Goal: Information Seeking & Learning: Learn about a topic

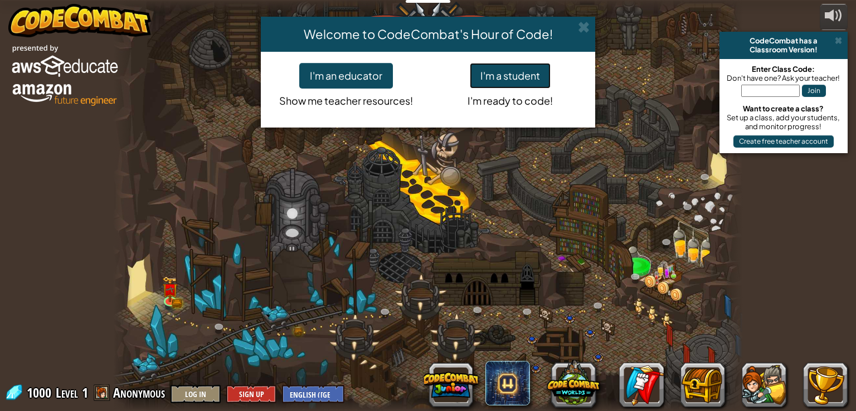
click at [541, 75] on button "I'm a student" at bounding box center [510, 76] width 81 height 26
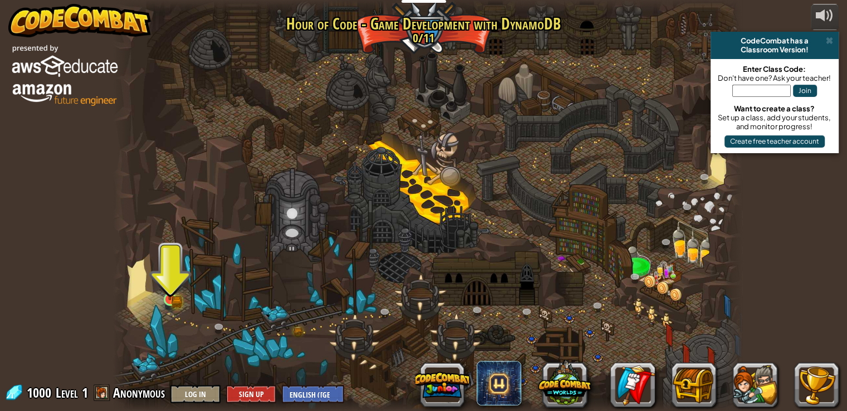
click at [174, 292] on img at bounding box center [170, 283] width 16 height 35
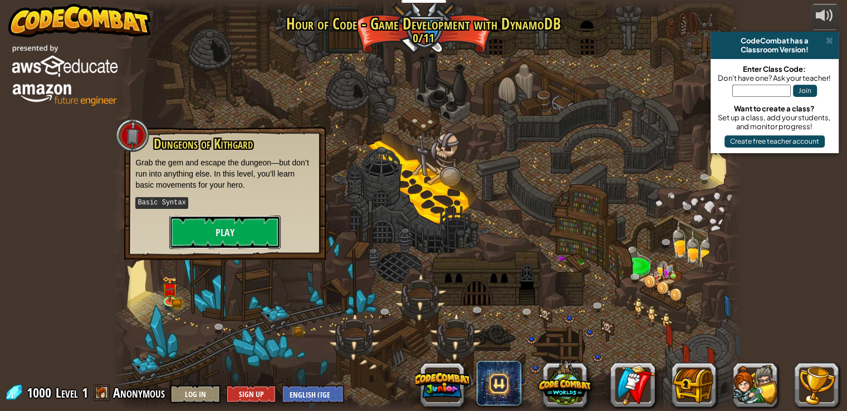
click at [225, 279] on div "Game Grove (Locked) Create your own game! Basic Syntax Place game objects Const…" at bounding box center [427, 205] width 629 height 411
click at [201, 263] on div at bounding box center [427, 205] width 629 height 411
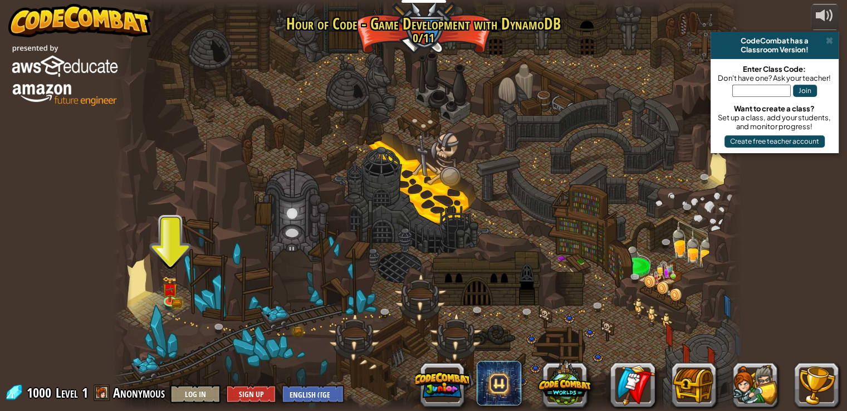
click at [203, 307] on div at bounding box center [427, 205] width 629 height 411
click at [176, 297] on img at bounding box center [170, 283] width 16 height 35
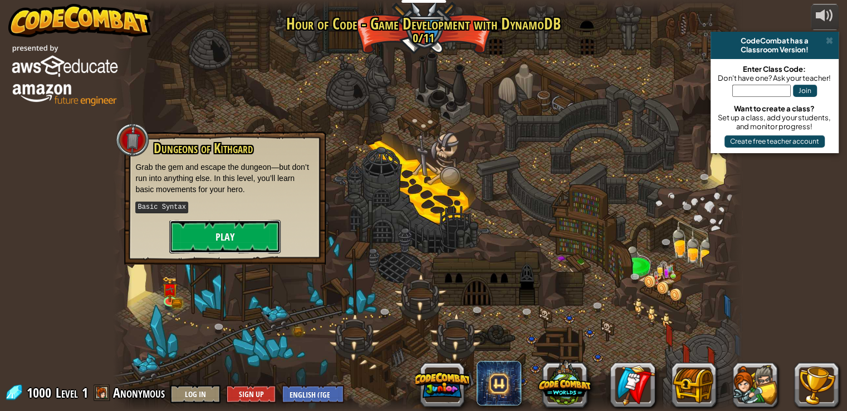
click at [238, 237] on button "Play" at bounding box center [224, 236] width 111 height 33
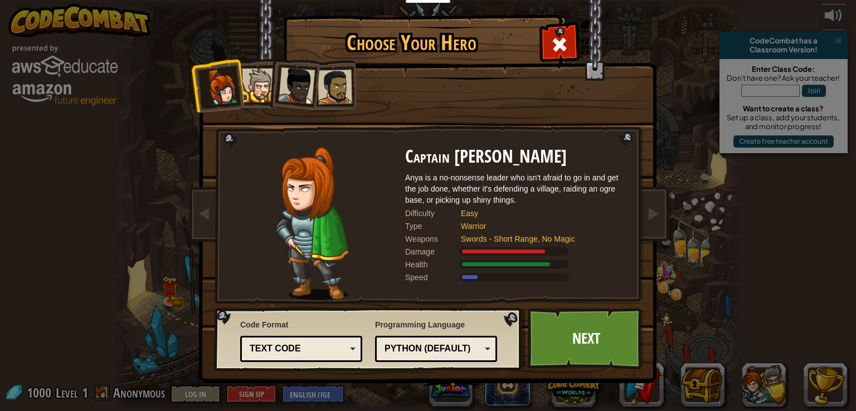
drag, startPoint x: 244, startPoint y: 92, endPoint x: 247, endPoint y: 100, distance: 9.0
click at [247, 100] on div at bounding box center [259, 86] width 34 height 34
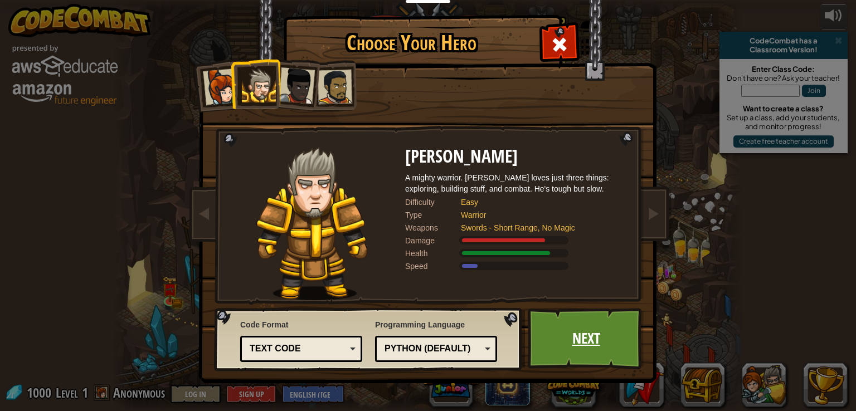
click at [604, 344] on link "Next" at bounding box center [586, 338] width 116 height 61
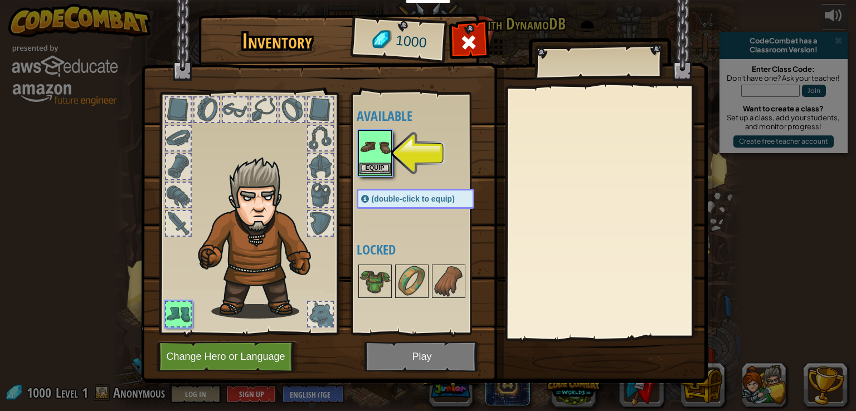
click at [371, 163] on div "Equip" at bounding box center [374, 153] width 33 height 46
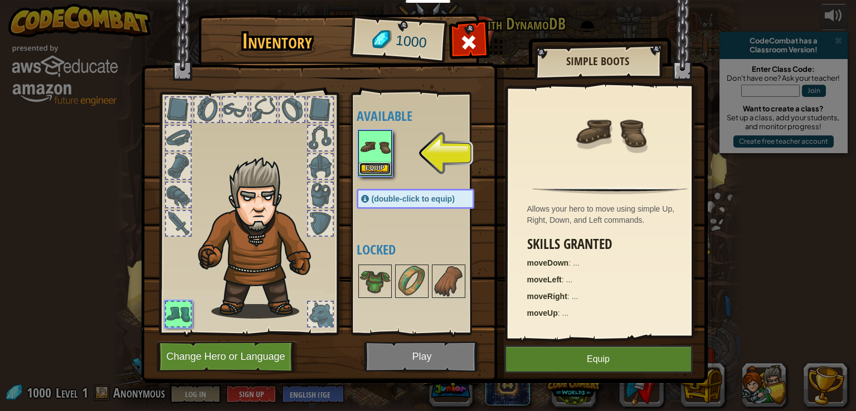
click at [369, 168] on button "Equip" at bounding box center [374, 169] width 31 height 12
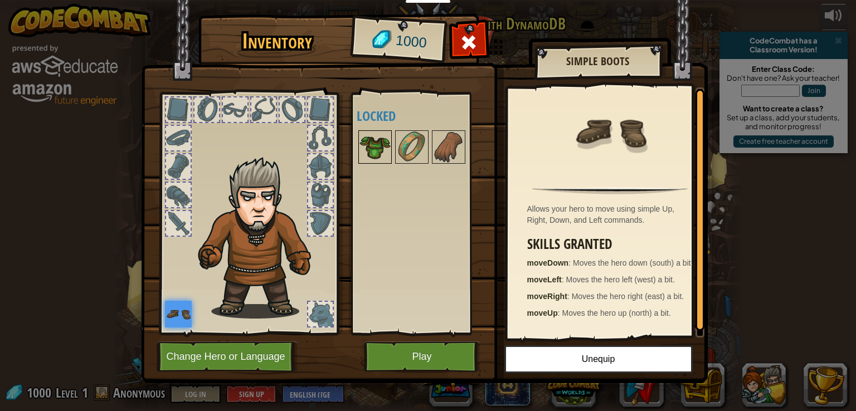
click at [361, 148] on img at bounding box center [374, 146] width 31 height 31
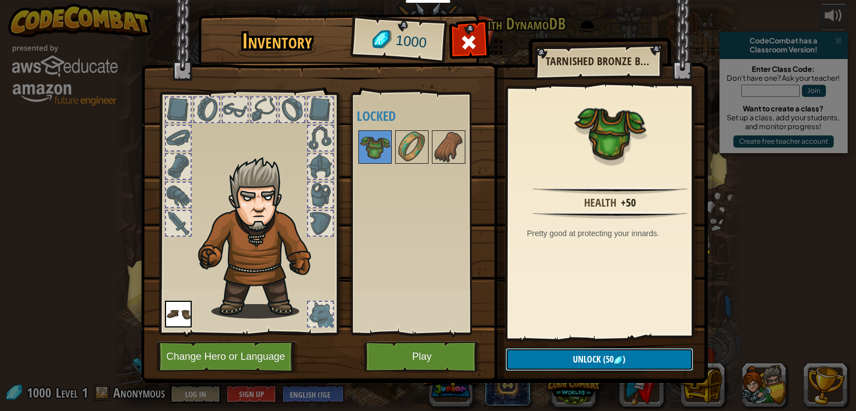
click at [617, 362] on img at bounding box center [617, 360] width 9 height 9
click at [606, 360] on button "Confirm" at bounding box center [599, 359] width 188 height 23
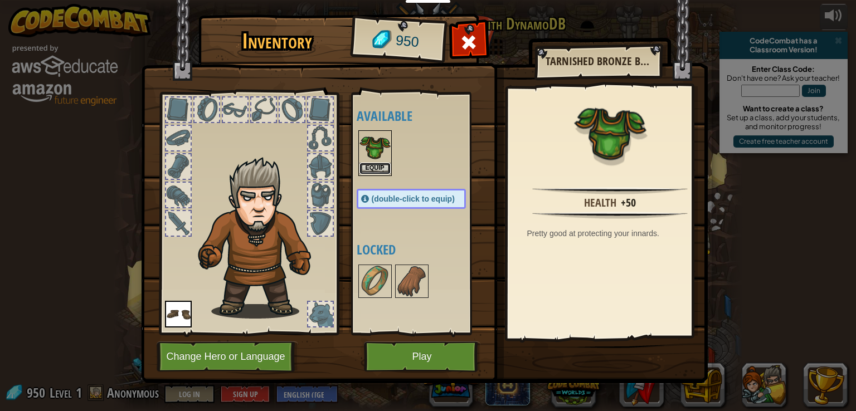
click at [383, 167] on button "Equip" at bounding box center [374, 169] width 31 height 12
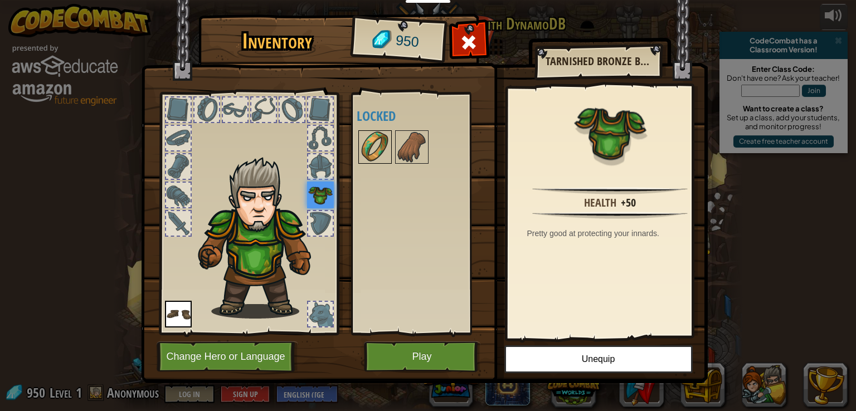
click at [377, 143] on img at bounding box center [374, 146] width 31 height 31
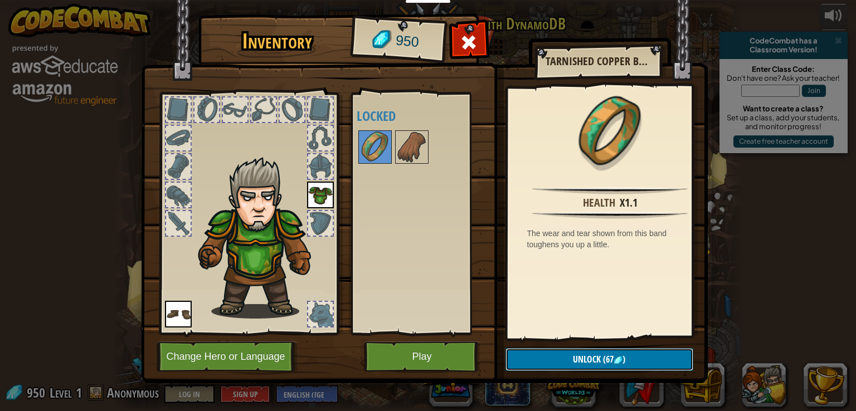
click at [634, 368] on button "Unlock (67 )" at bounding box center [599, 359] width 188 height 23
click at [624, 364] on button "Confirm" at bounding box center [599, 359] width 188 height 23
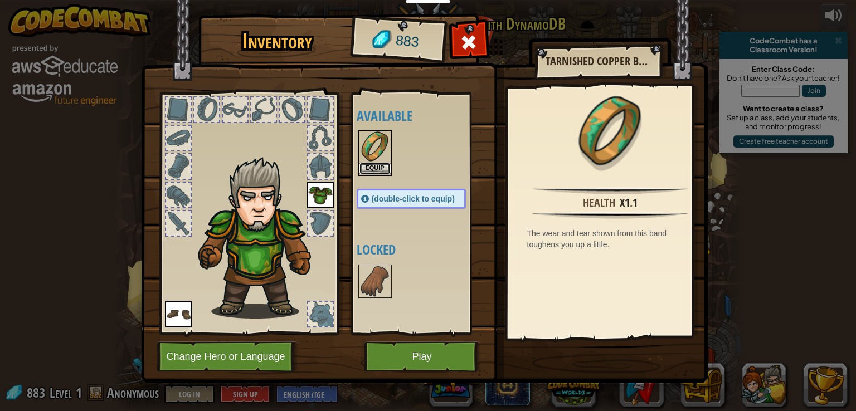
click at [373, 170] on button "Equip" at bounding box center [374, 169] width 31 height 12
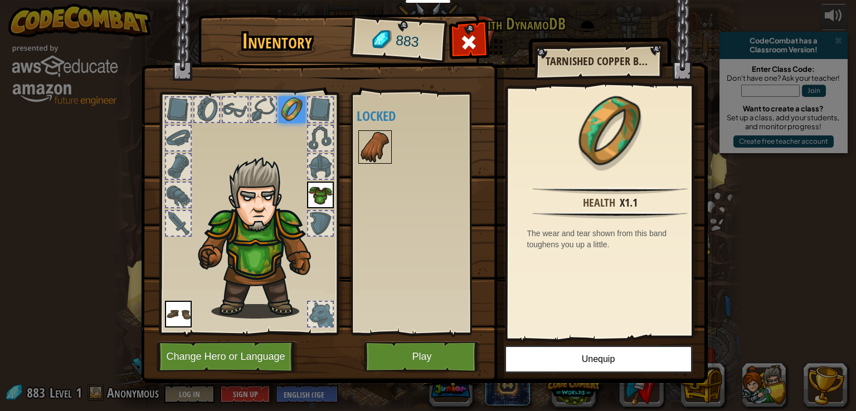
click at [365, 157] on img at bounding box center [374, 146] width 31 height 31
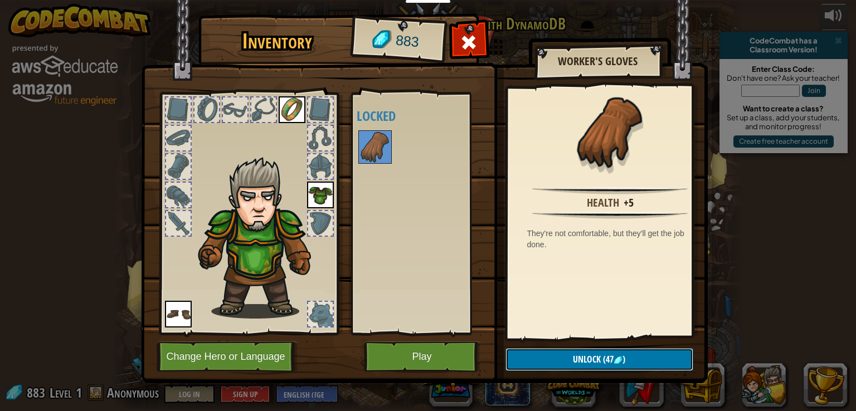
click at [642, 353] on button "Unlock (47 )" at bounding box center [599, 359] width 188 height 23
click at [642, 353] on button "Confirm" at bounding box center [599, 359] width 188 height 23
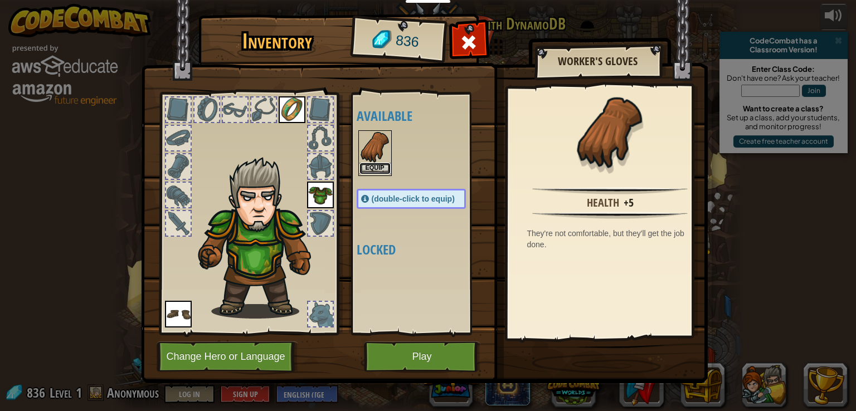
click at [368, 165] on button "Equip" at bounding box center [374, 169] width 31 height 12
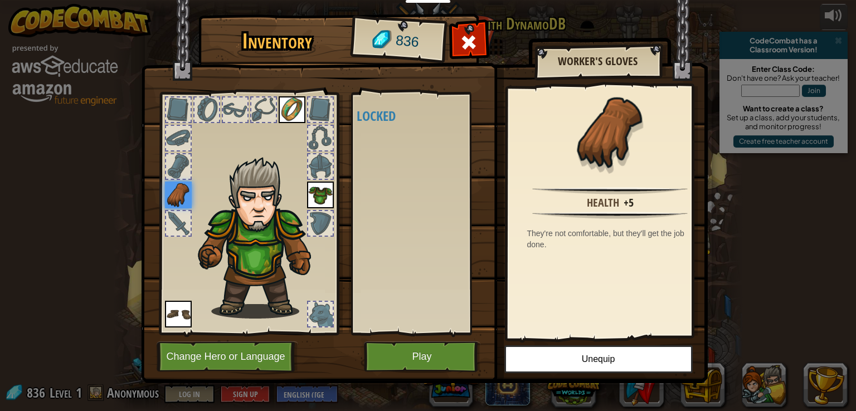
click at [178, 191] on img at bounding box center [178, 195] width 27 height 27
drag, startPoint x: 173, startPoint y: 199, endPoint x: 174, endPoint y: 206, distance: 6.7
click at [174, 206] on img at bounding box center [178, 195] width 27 height 27
click at [399, 357] on button "Play" at bounding box center [422, 356] width 116 height 31
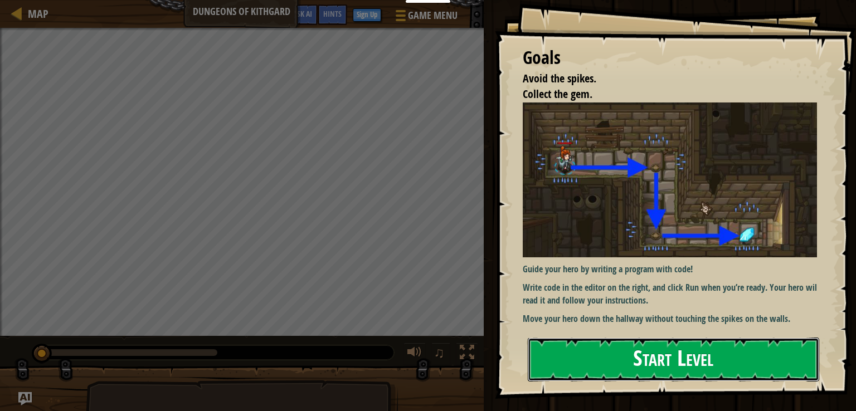
click at [653, 360] on button "Start Level" at bounding box center [673, 360] width 291 height 44
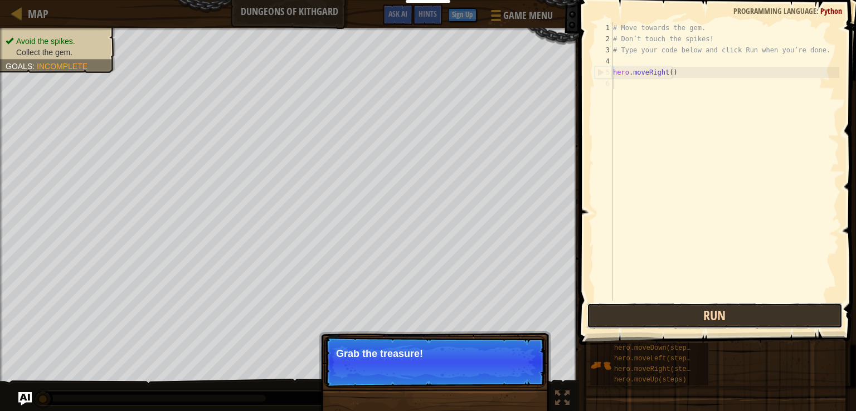
click at [705, 320] on button "Run" at bounding box center [715, 316] width 256 height 26
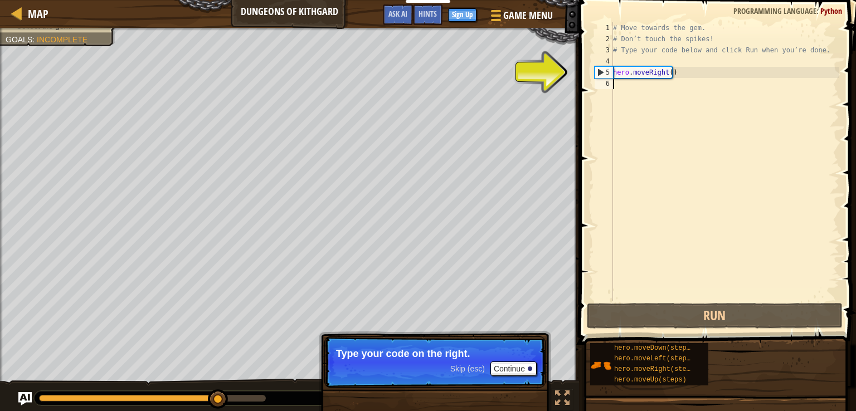
click at [628, 92] on div "# Move towards the gem. # Don’t touch the spikes! # Type your code below and cl…" at bounding box center [725, 172] width 228 height 301
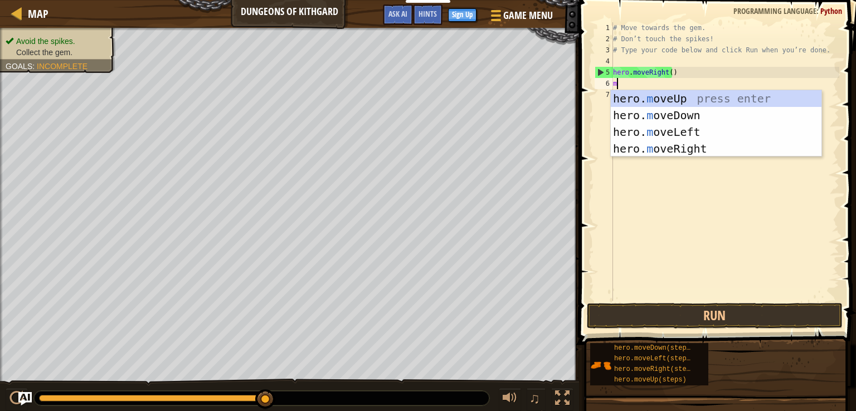
scroll to position [5, 0]
type textarea "mo"
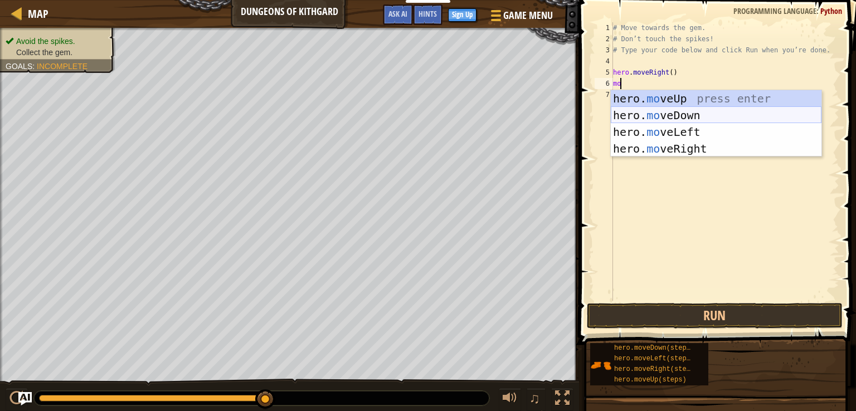
click at [696, 108] on div "hero. mo veUp press enter hero. mo veDown press enter hero. mo veLeft press ent…" at bounding box center [716, 140] width 211 height 100
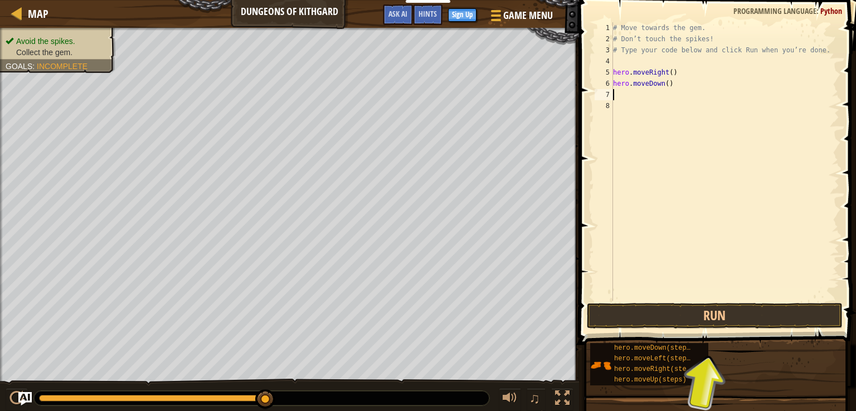
type textarea "m"
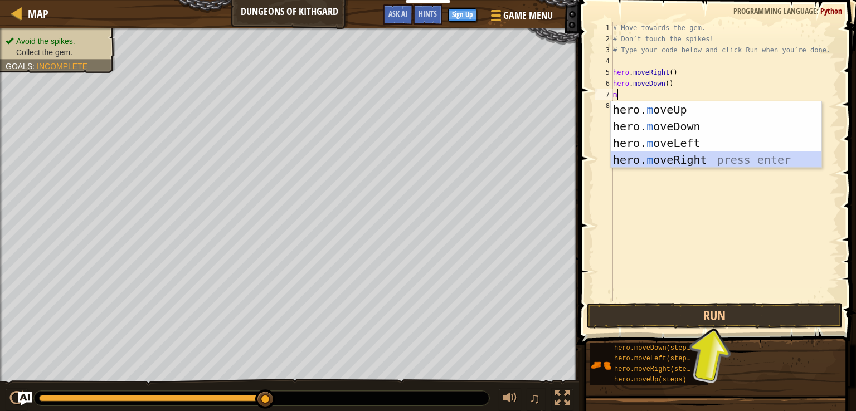
click at [653, 162] on div "hero. m oveUp press enter hero. m oveDown press enter hero. m oveLeft press ent…" at bounding box center [716, 151] width 211 height 100
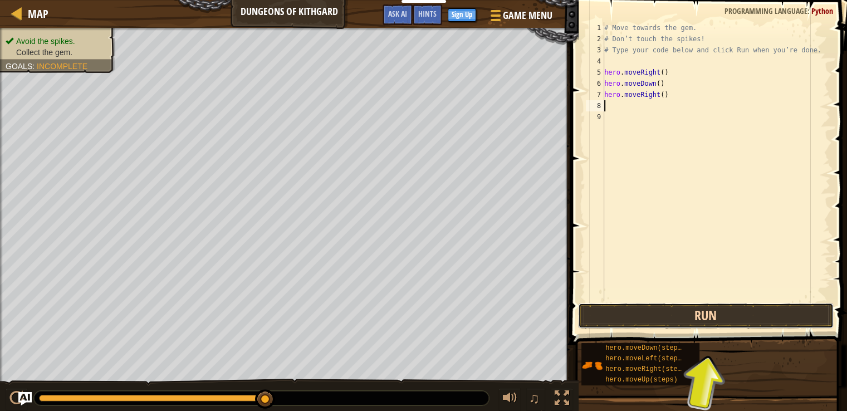
click at [733, 316] on button "Run" at bounding box center [706, 316] width 256 height 26
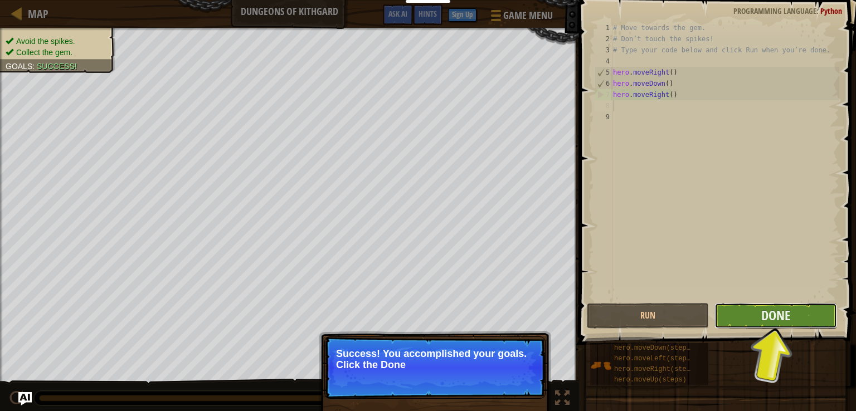
click at [751, 320] on button "Done" at bounding box center [775, 316] width 122 height 26
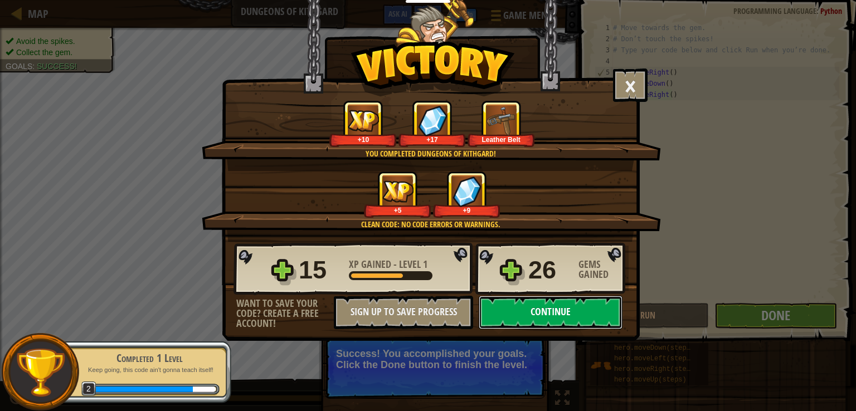
click at [565, 309] on button "Continue" at bounding box center [550, 312] width 144 height 33
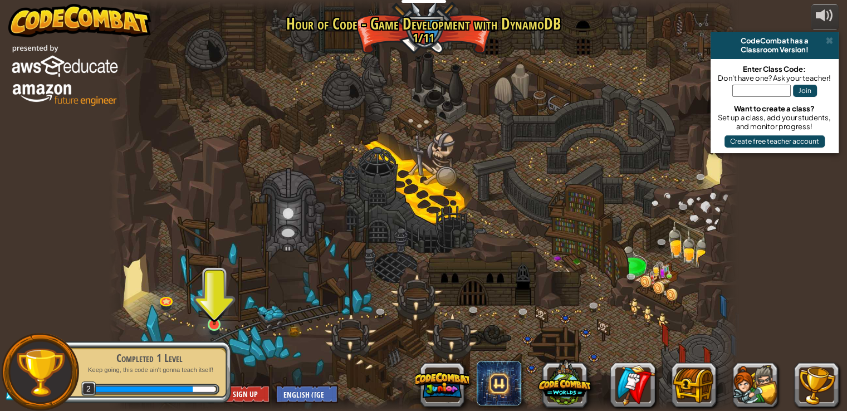
click at [214, 323] on img at bounding box center [215, 308] width 16 height 36
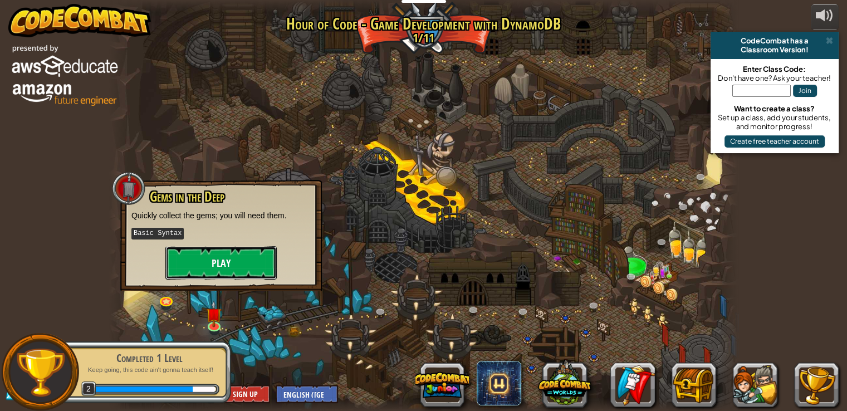
click at [228, 276] on button "Play" at bounding box center [220, 262] width 111 height 33
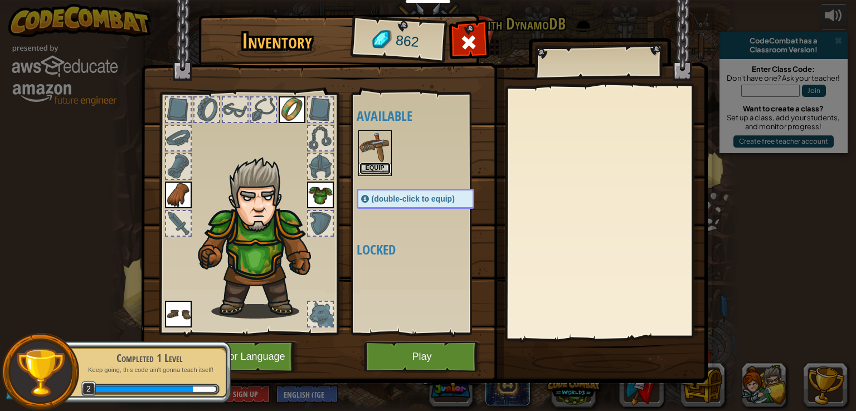
click at [372, 170] on button "Equip" at bounding box center [374, 169] width 31 height 12
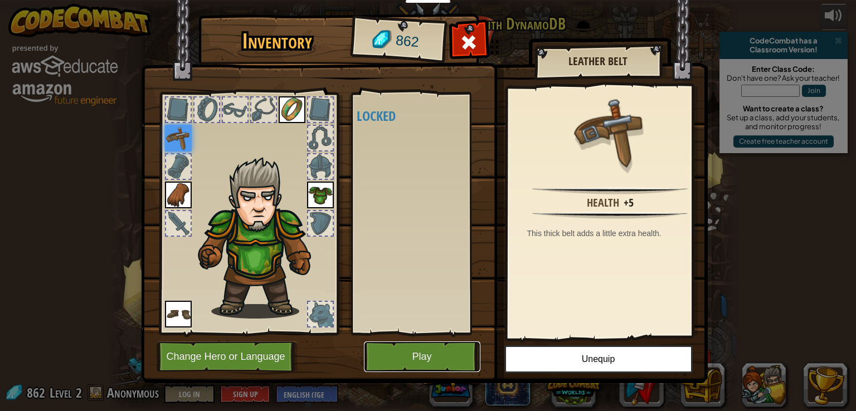
click at [391, 365] on button "Play" at bounding box center [422, 356] width 116 height 31
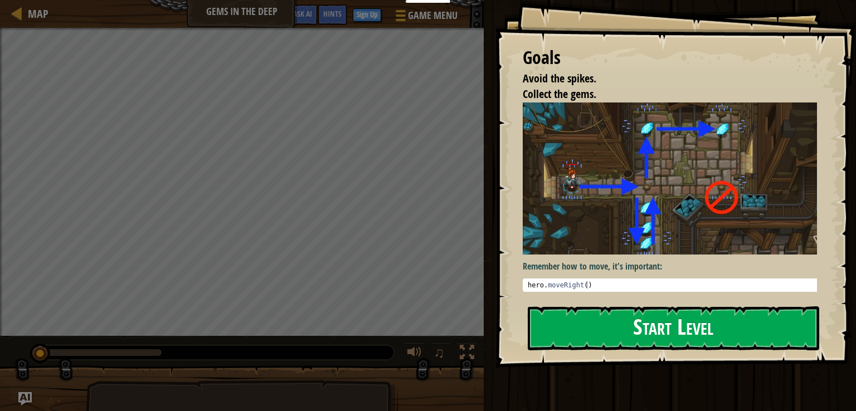
click at [604, 319] on button "Start Level" at bounding box center [673, 328] width 291 height 44
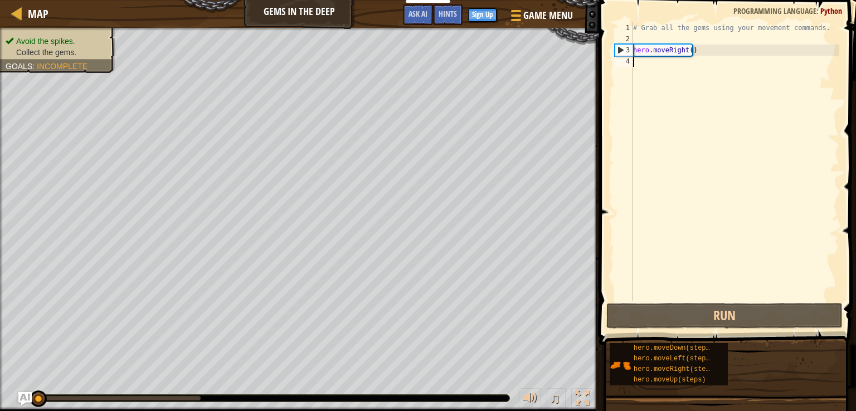
type textarea "m"
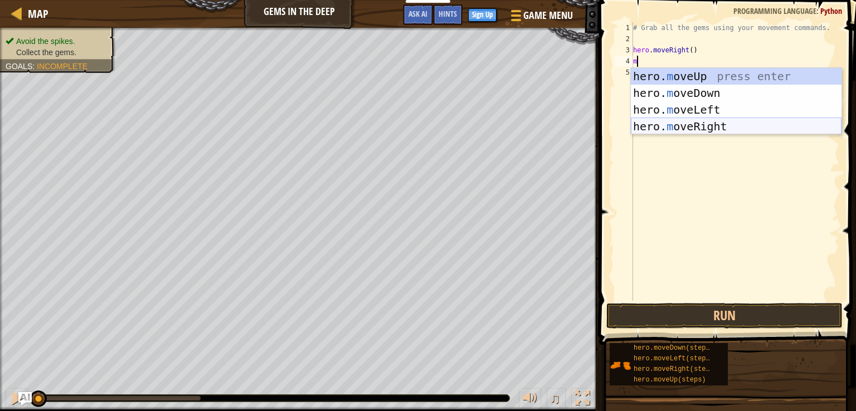
click at [691, 128] on div "hero. m oveUp press enter hero. m oveDown press enter hero. m oveLeft press ent…" at bounding box center [736, 118] width 211 height 100
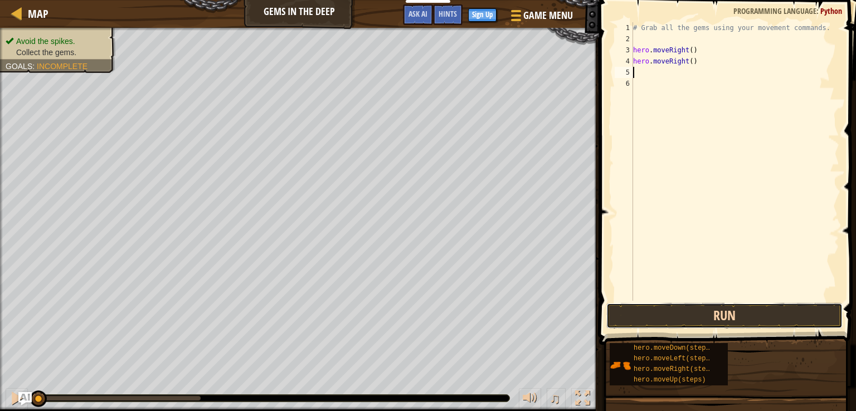
click at [753, 308] on button "Run" at bounding box center [724, 316] width 236 height 26
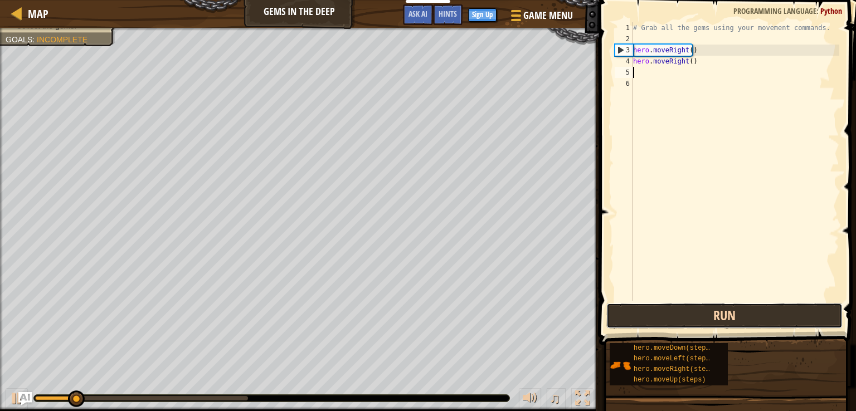
click at [758, 314] on button "Run" at bounding box center [724, 316] width 236 height 26
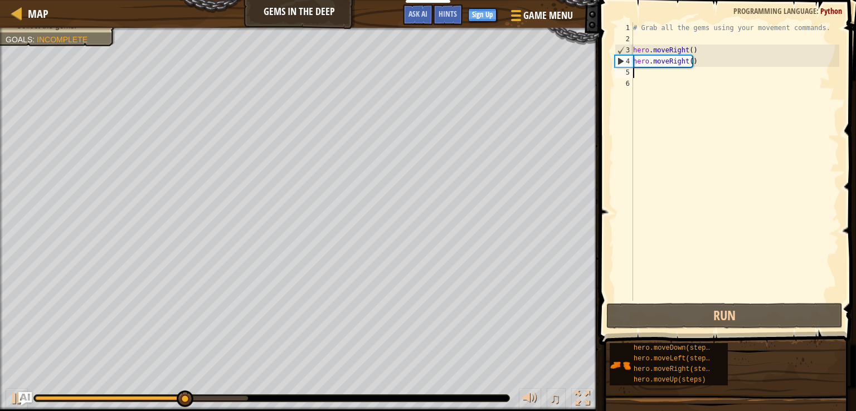
type textarea "m"
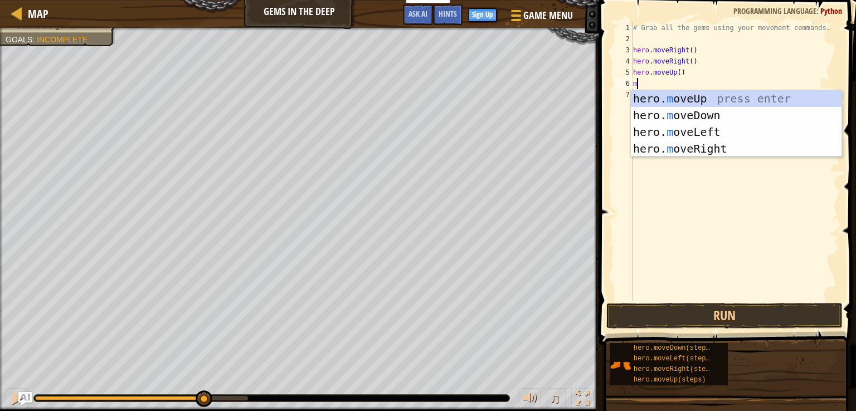
type textarea "m"
click at [653, 133] on div "hero. m oveUp press enter hero. m oveDown press enter hero. m oveLeft press ent…" at bounding box center [736, 140] width 211 height 100
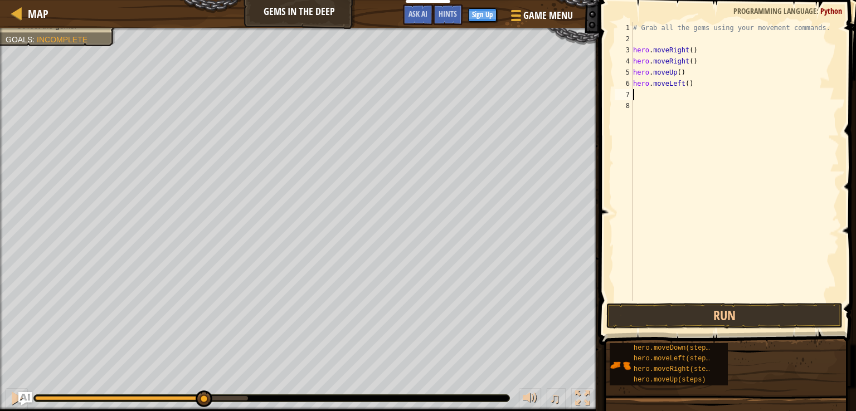
type textarea "m"
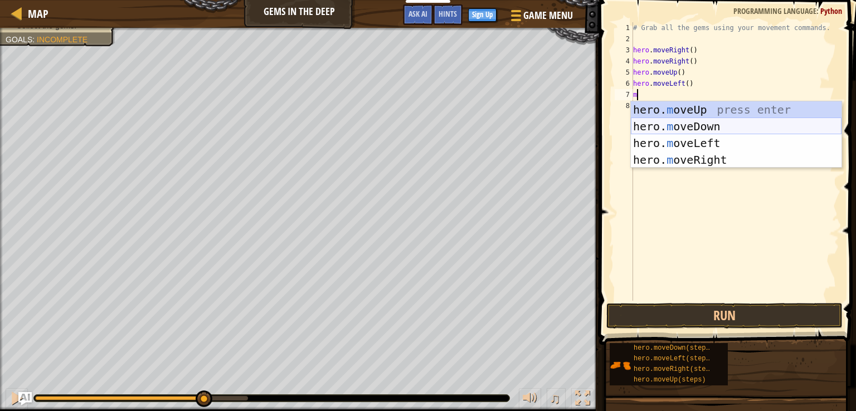
click at [705, 128] on div "hero. m oveUp press enter hero. m oveDown press enter hero. m oveLeft press ent…" at bounding box center [736, 151] width 211 height 100
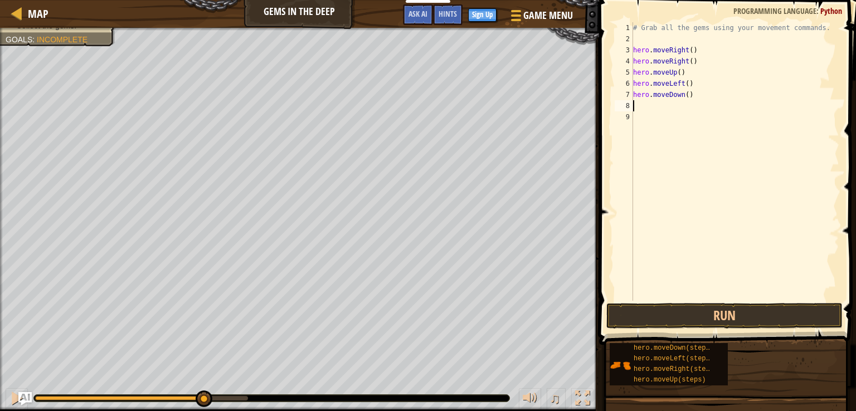
type textarea "m"
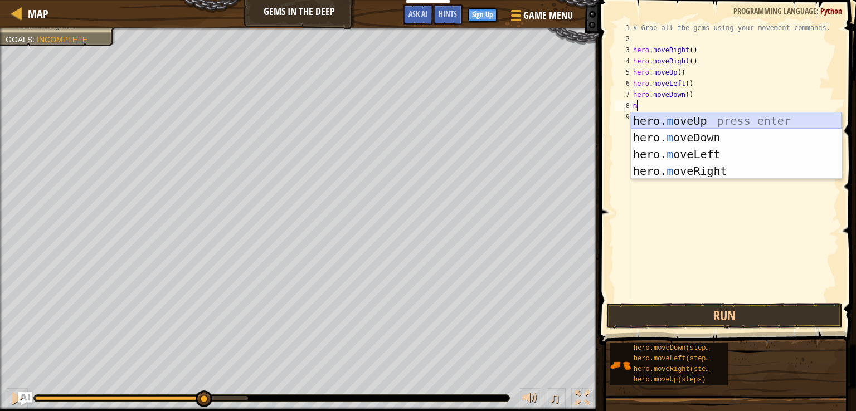
click at [686, 134] on div "hero. m oveUp press enter hero. m oveDown press enter hero. m oveLeft press ent…" at bounding box center [736, 163] width 211 height 100
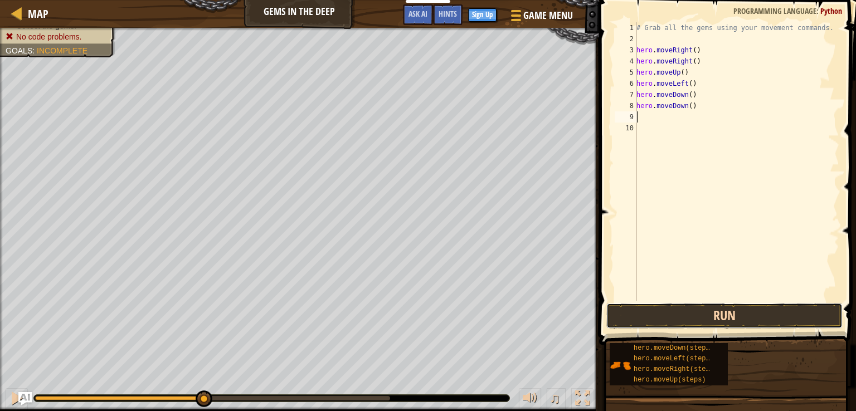
click at [763, 304] on button "Run" at bounding box center [724, 316] width 236 height 26
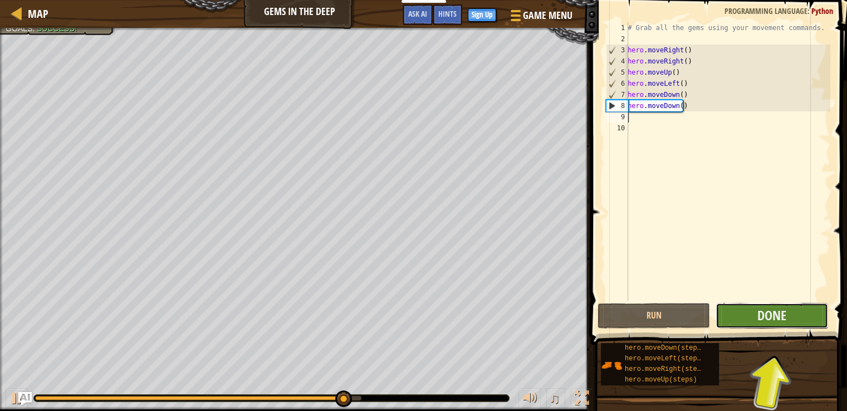
click at [789, 314] on button "Done" at bounding box center [772, 316] width 113 height 26
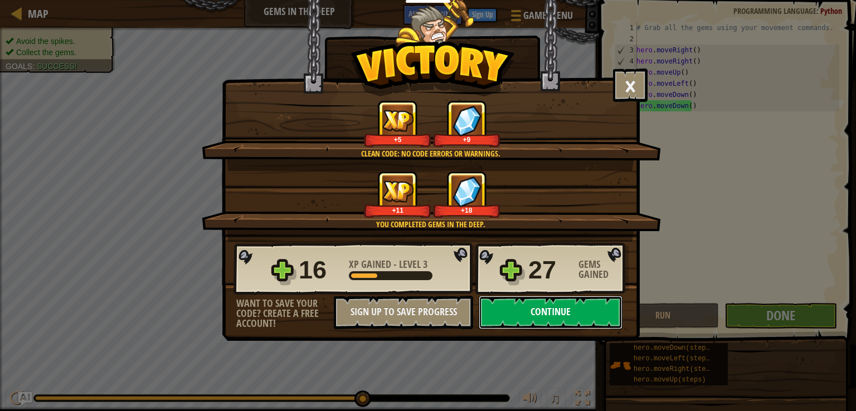
click at [574, 300] on button "Continue" at bounding box center [550, 312] width 144 height 33
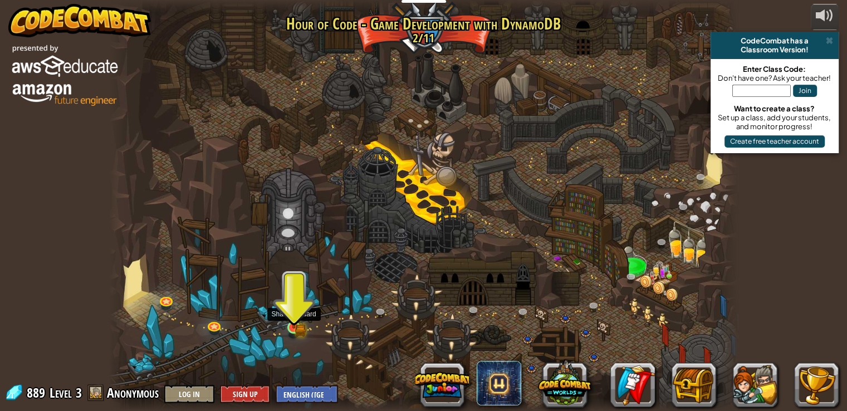
click at [298, 324] on img at bounding box center [294, 311] width 16 height 35
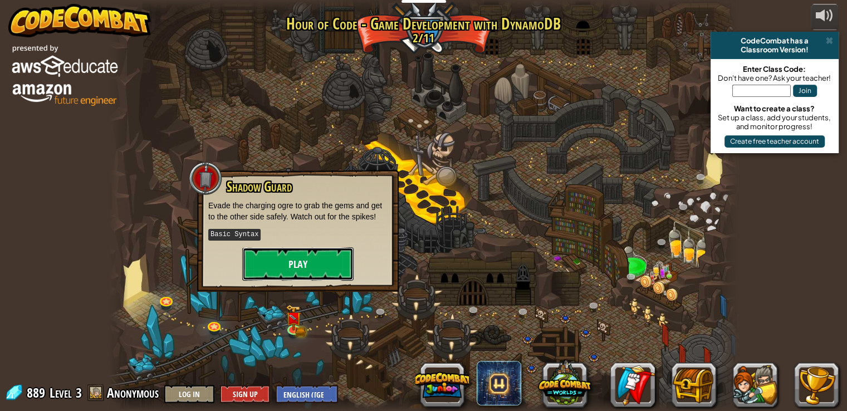
click at [318, 267] on button "Play" at bounding box center [297, 263] width 111 height 33
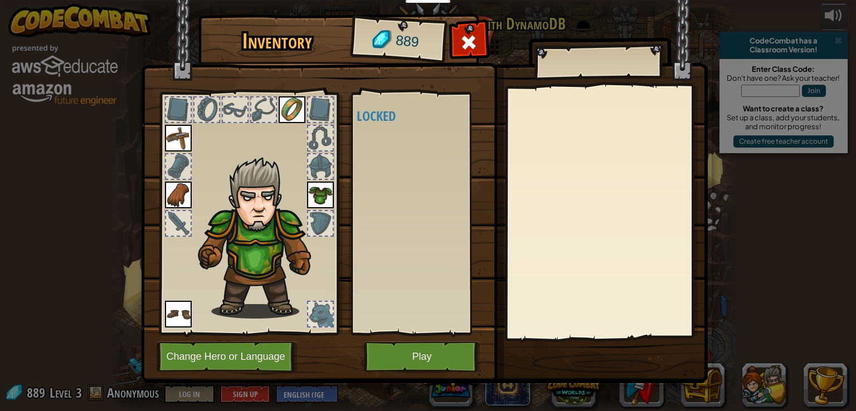
click at [330, 313] on div at bounding box center [320, 314] width 25 height 25
click at [417, 358] on button "Play" at bounding box center [422, 356] width 116 height 31
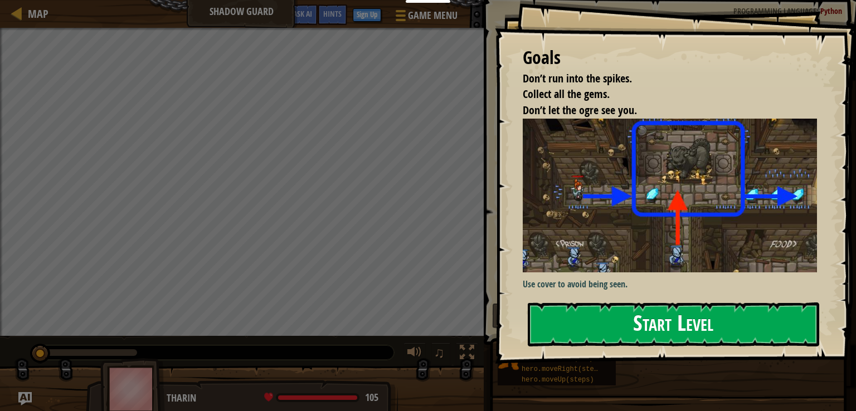
click at [585, 313] on button "Start Level" at bounding box center [673, 324] width 291 height 44
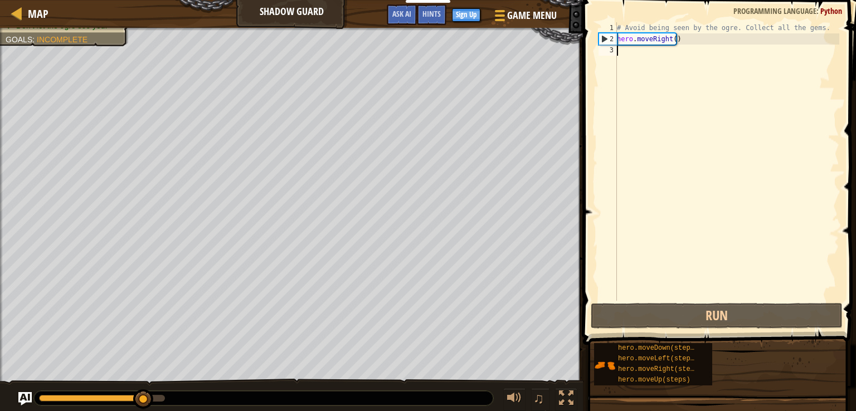
type textarea "m"
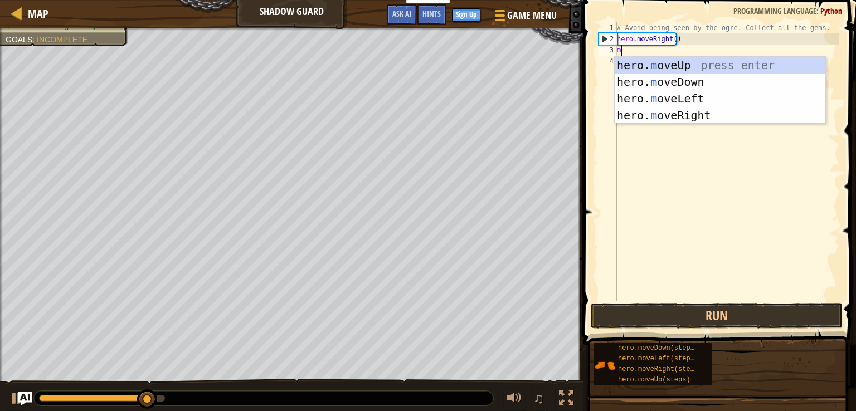
scroll to position [5, 0]
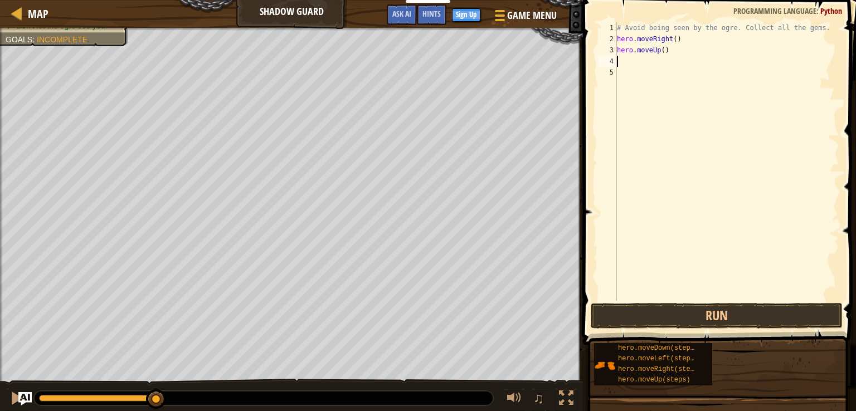
type textarea "m"
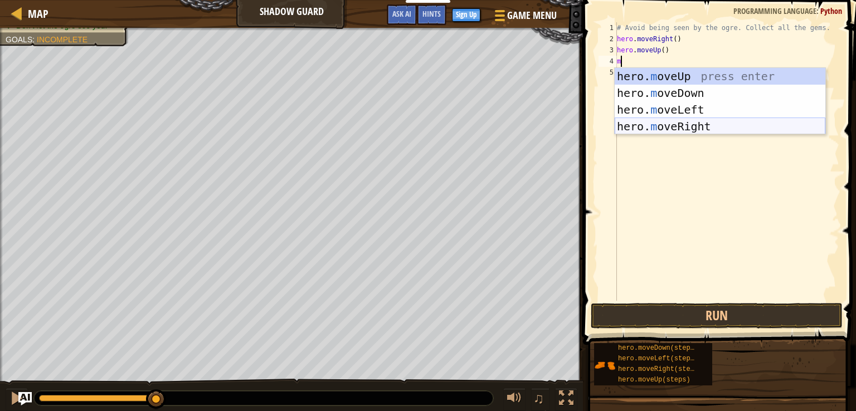
click at [706, 122] on div "hero. m oveUp press enter hero. m oveDown press enter hero. m oveLeft press ent…" at bounding box center [719, 118] width 211 height 100
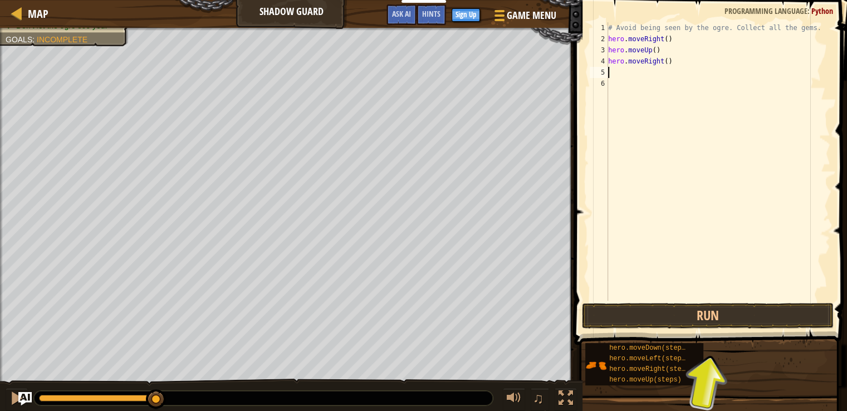
click at [650, 74] on div "# Avoid being seen by the ogre. Collect all the gems. hero . moveRight ( ) hero…" at bounding box center [718, 172] width 224 height 301
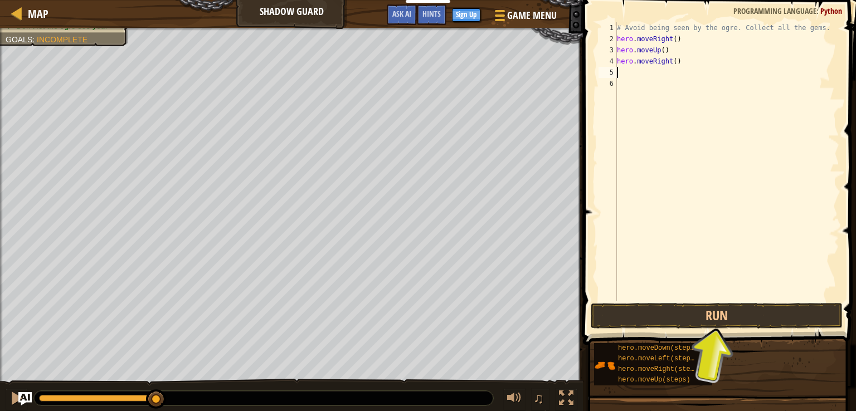
type textarea "m"
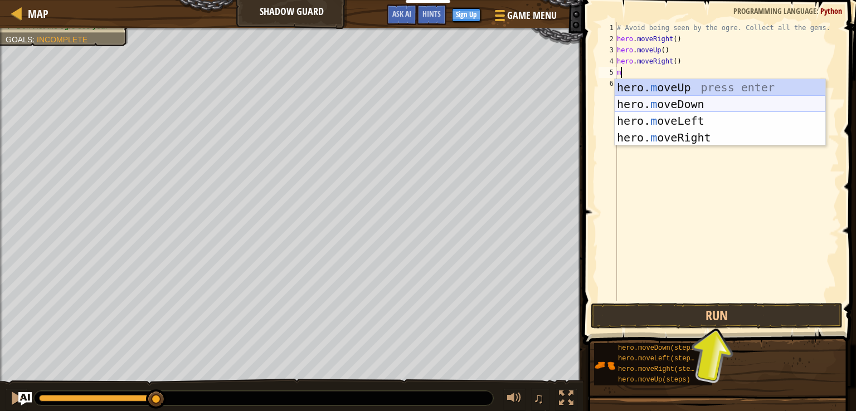
click at [686, 105] on div "hero. m oveUp press enter hero. m oveDown press enter hero. m oveLeft press ent…" at bounding box center [719, 129] width 211 height 100
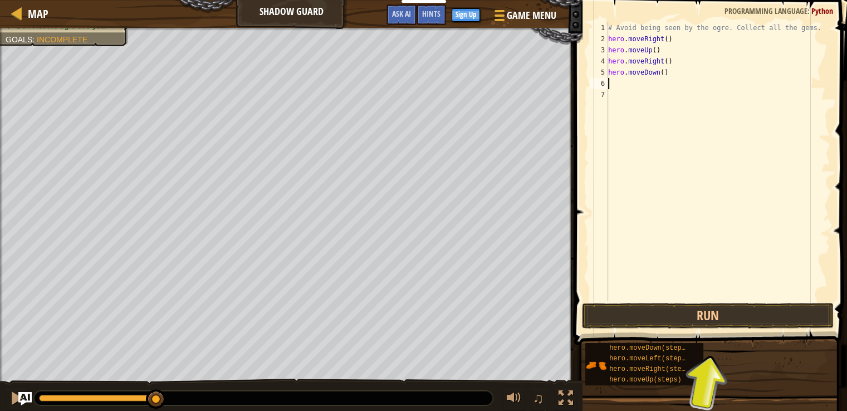
click at [662, 99] on div "# Avoid being seen by the ogre. Collect all the gems. hero . moveRight ( ) hero…" at bounding box center [718, 172] width 224 height 301
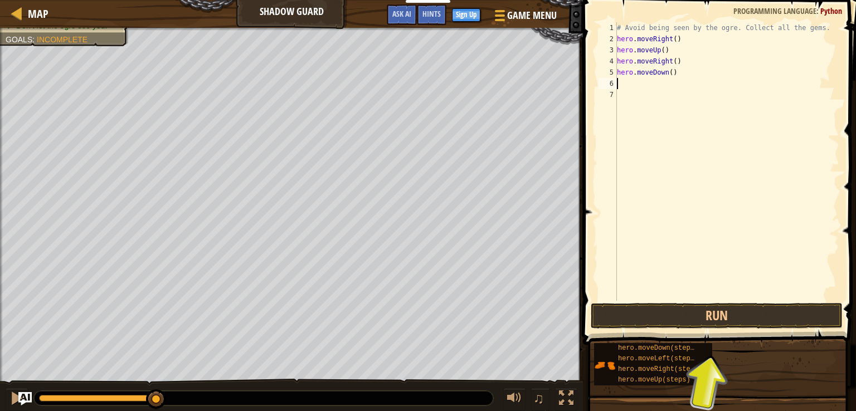
click at [660, 87] on div "# Avoid being seen by the ogre. Collect all the gems. hero . moveRight ( ) hero…" at bounding box center [726, 172] width 224 height 301
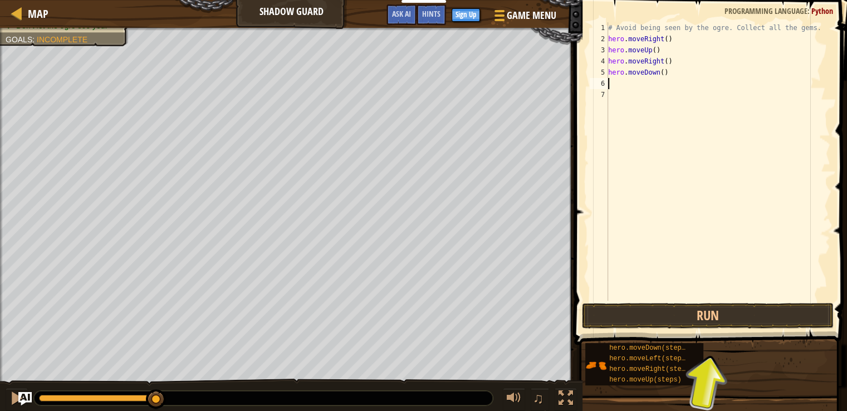
type textarea "m"
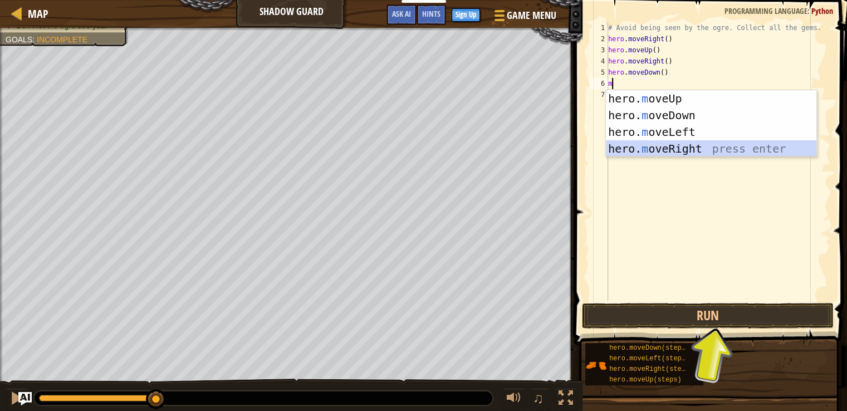
click at [696, 141] on div "hero. m oveUp press enter hero. m oveDown press enter hero. m oveLeft press ent…" at bounding box center [711, 140] width 211 height 100
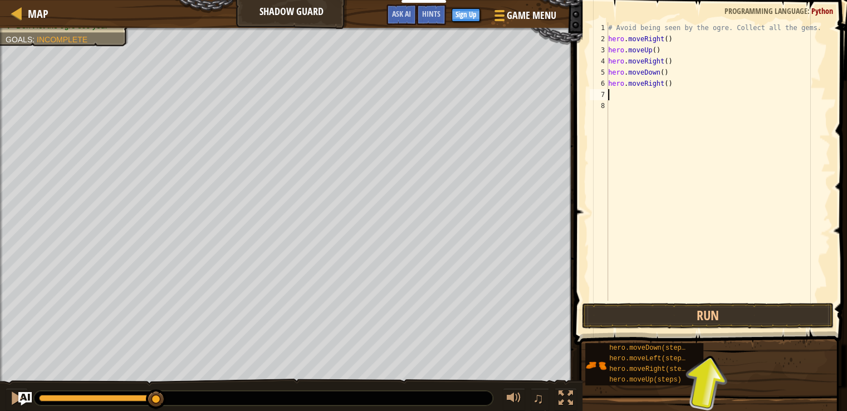
click at [773, 301] on div "1 2 3 4 5 6 7 8 # Avoid being seen by the ogre. Collect all the gems. hero . mo…" at bounding box center [709, 195] width 276 height 378
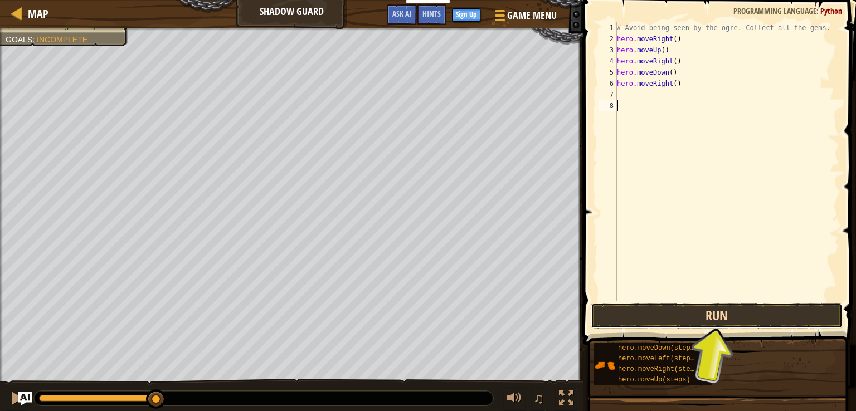
click at [780, 305] on button "Run" at bounding box center [716, 316] width 252 height 26
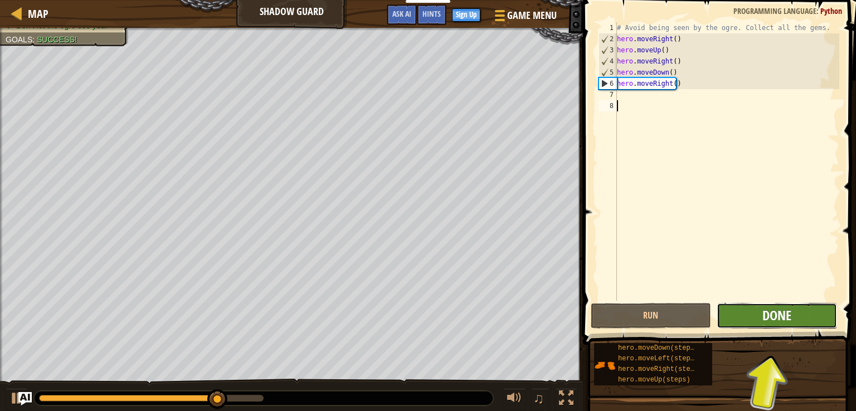
click at [789, 309] on span "Done" at bounding box center [776, 315] width 29 height 18
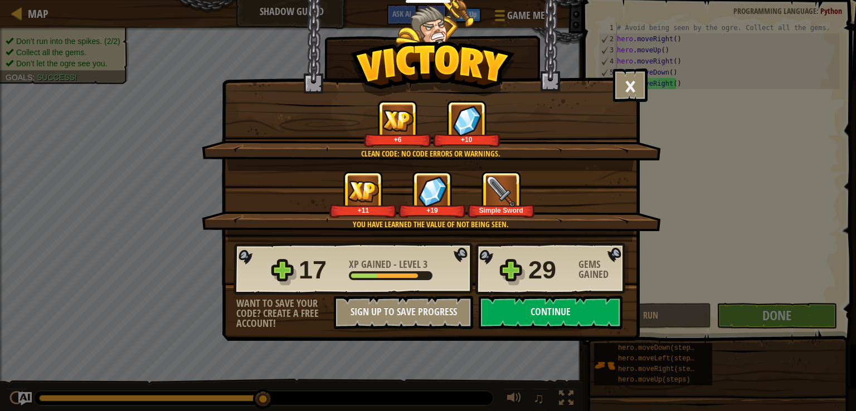
click at [587, 180] on div "+11 +19 Simple Sword" at bounding box center [432, 194] width 432 height 47
click at [591, 305] on button "Continue" at bounding box center [550, 312] width 144 height 33
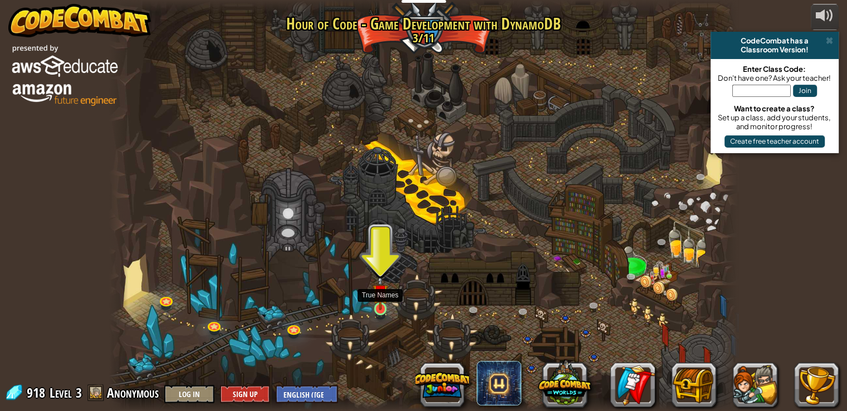
click at [387, 304] on img at bounding box center [381, 292] width 16 height 36
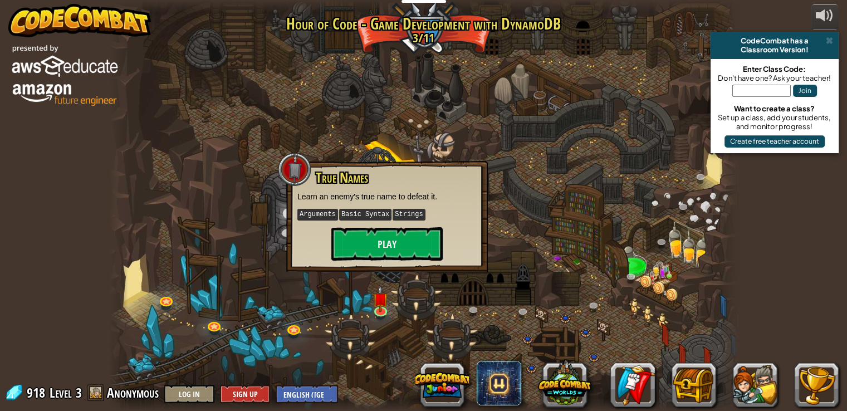
drag, startPoint x: 405, startPoint y: 219, endPoint x: 403, endPoint y: 226, distance: 6.4
click at [404, 223] on div "True Names Learn an enemy's true name to defeat it. Arguments Basic Syntax Stri…" at bounding box center [386, 215] width 179 height 90
click at [404, 233] on button "Play" at bounding box center [386, 243] width 111 height 33
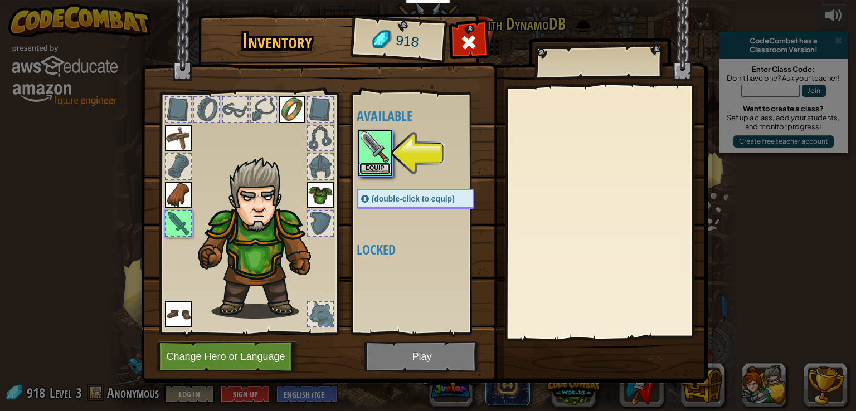
click at [376, 168] on button "Equip" at bounding box center [374, 169] width 31 height 12
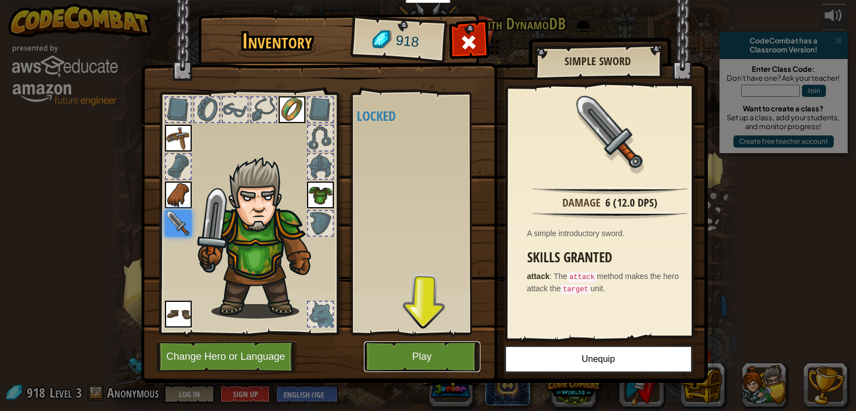
click at [394, 358] on button "Play" at bounding box center [422, 356] width 116 height 31
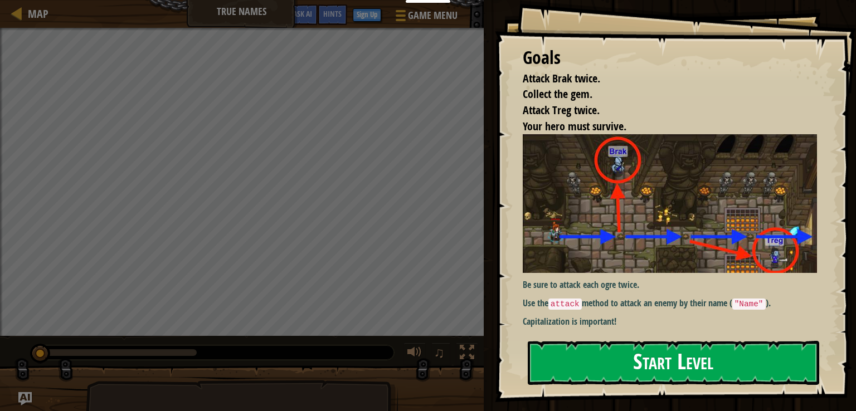
click at [584, 355] on button "Start Level" at bounding box center [673, 363] width 291 height 44
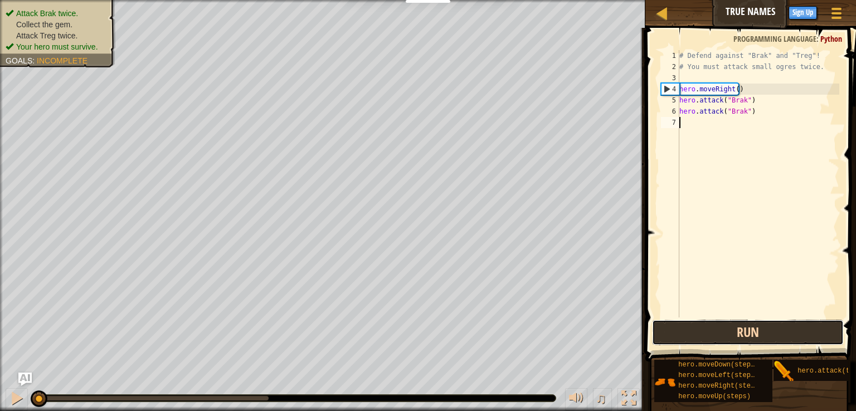
click at [696, 331] on button "Run" at bounding box center [748, 333] width 192 height 26
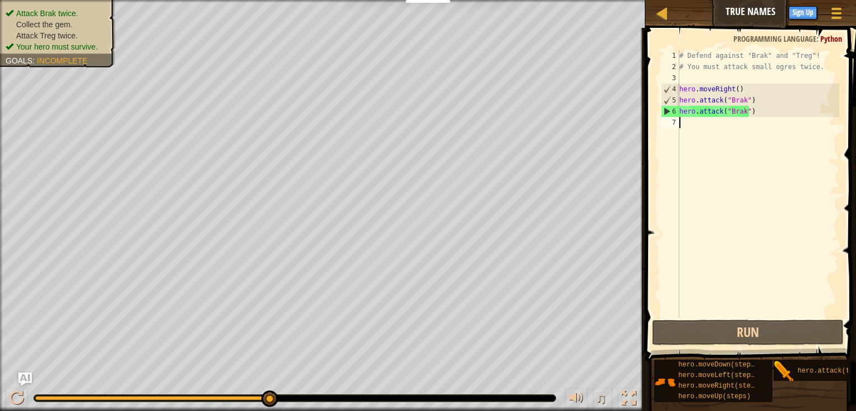
type textarea "m"
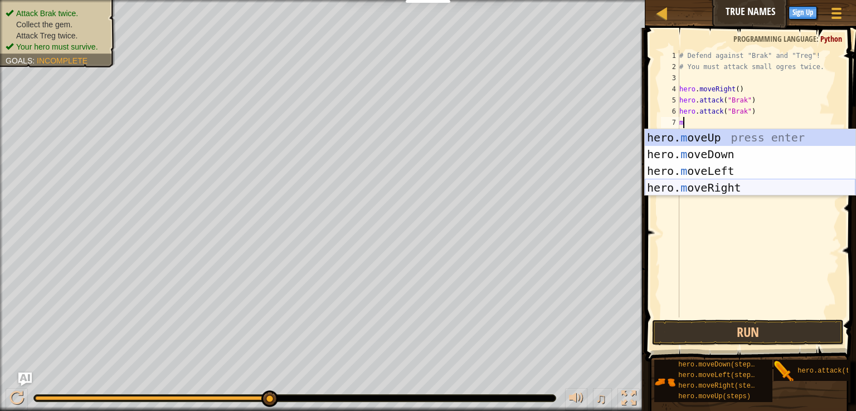
click at [720, 191] on div "hero. m oveUp press enter hero. m oveDown press enter hero. m oveLeft press ent…" at bounding box center [749, 179] width 211 height 100
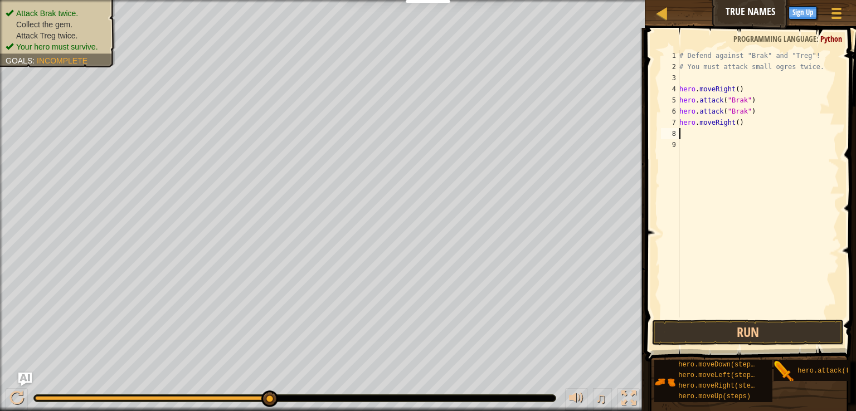
click at [705, 139] on div "# Defend against "Brak" and "Treg"! # You must attack small ogres twice. hero .…" at bounding box center [758, 195] width 162 height 290
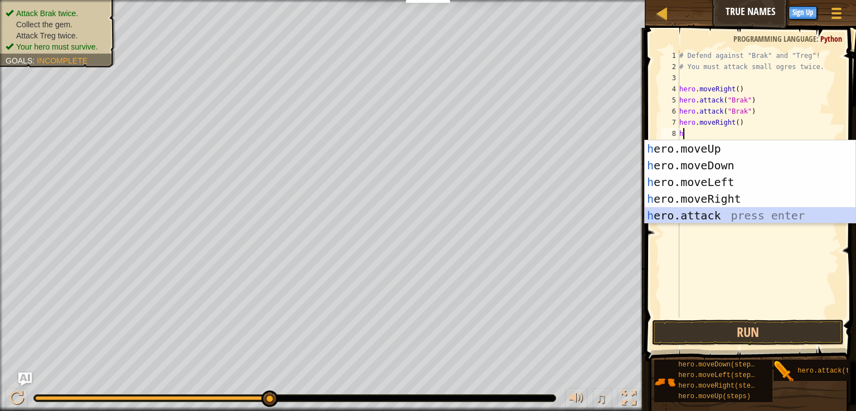
click at [738, 213] on div "h ero.moveUp press enter h ero.moveDown press enter h ero.moveLeft press enter …" at bounding box center [749, 198] width 211 height 117
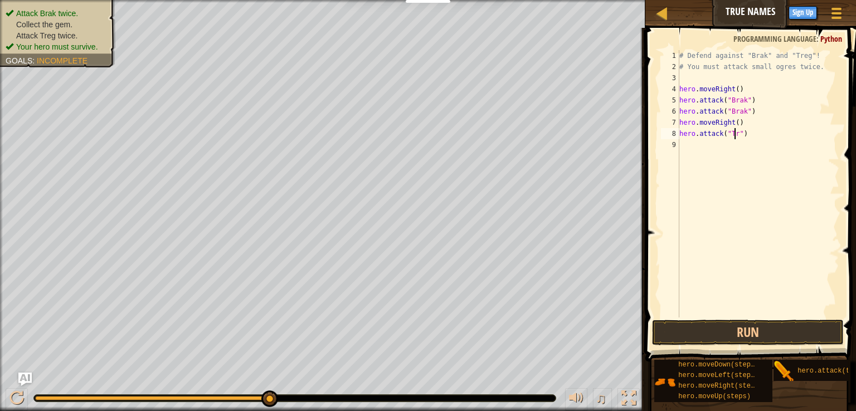
scroll to position [5, 4]
type textarea "hero.attack("Treg")"
click at [720, 310] on div "# Defend against "Brak" and "Treg"! # You must attack small ogres twice. hero .…" at bounding box center [758, 195] width 162 height 290
click at [742, 319] on span at bounding box center [751, 179] width 219 height 367
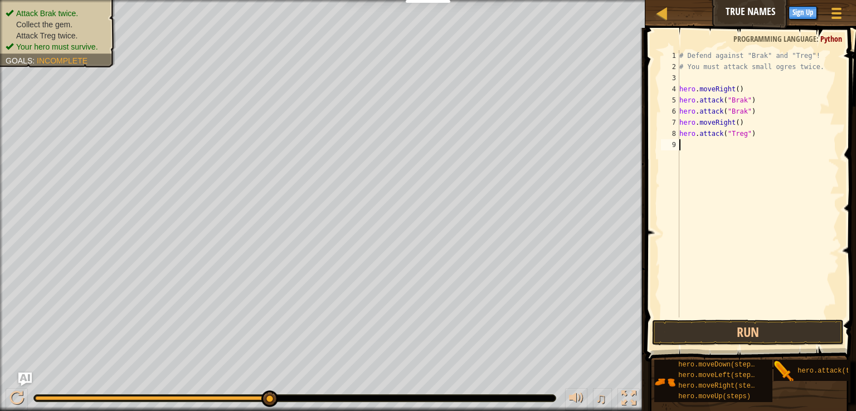
click at [742, 319] on span at bounding box center [751, 179] width 219 height 367
click at [745, 336] on button "Run" at bounding box center [748, 333] width 192 height 26
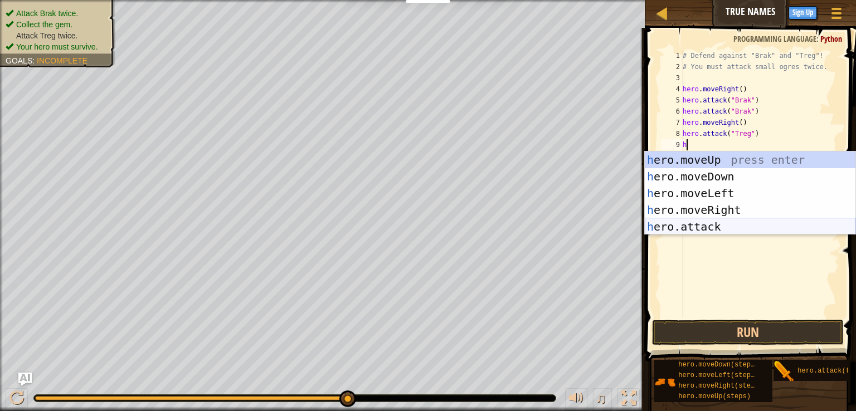
drag, startPoint x: 704, startPoint y: 226, endPoint x: 689, endPoint y: 221, distance: 15.9
click at [704, 226] on div "h ero.moveUp press enter h ero.moveDown press enter h ero.moveLeft press enter …" at bounding box center [749, 210] width 211 height 117
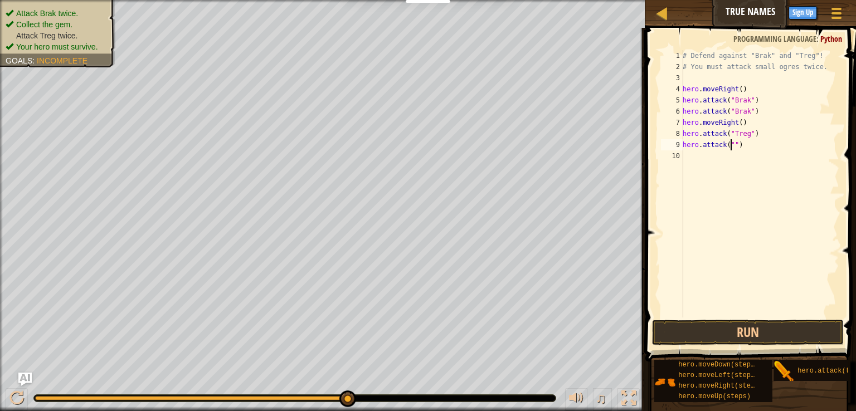
scroll to position [5, 4]
type textarea "hero.attack("Treg")"
drag, startPoint x: 712, startPoint y: 339, endPoint x: 685, endPoint y: 301, distance: 46.2
click at [712, 338] on button "Run" at bounding box center [748, 333] width 192 height 26
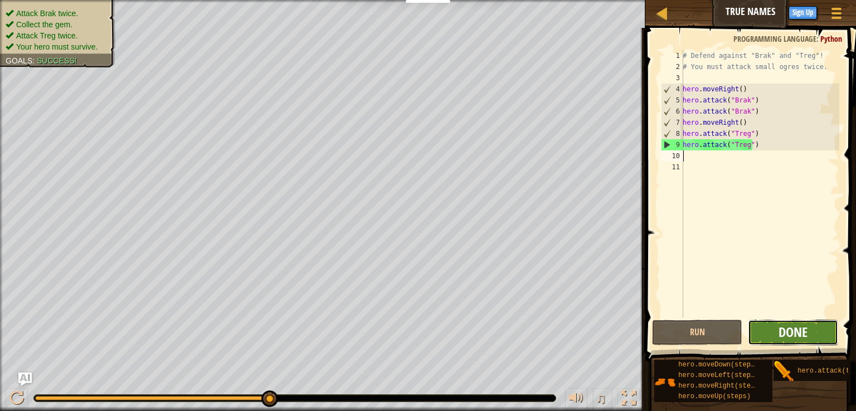
click at [794, 336] on span "Done" at bounding box center [792, 332] width 29 height 18
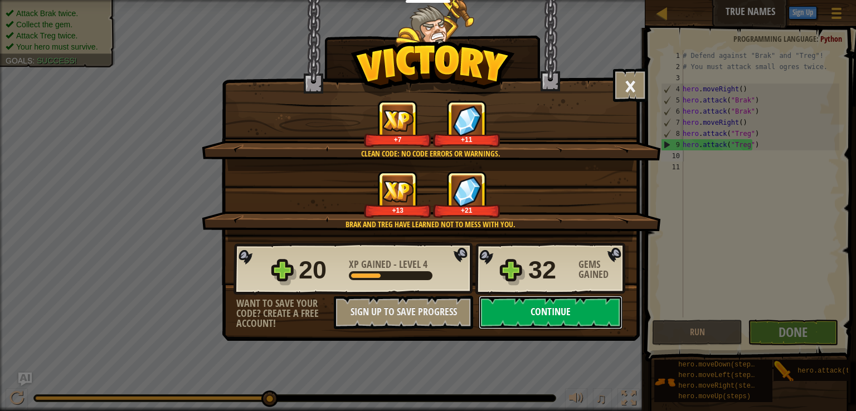
click at [599, 319] on button "Continue" at bounding box center [550, 312] width 144 height 33
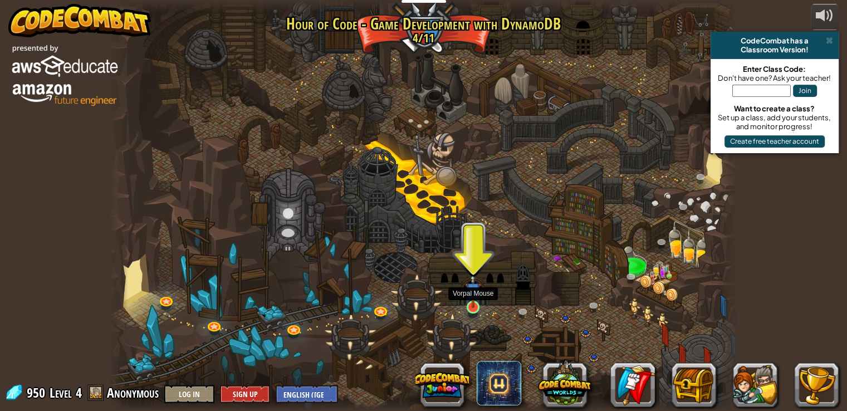
click at [466, 301] on img at bounding box center [473, 290] width 16 height 36
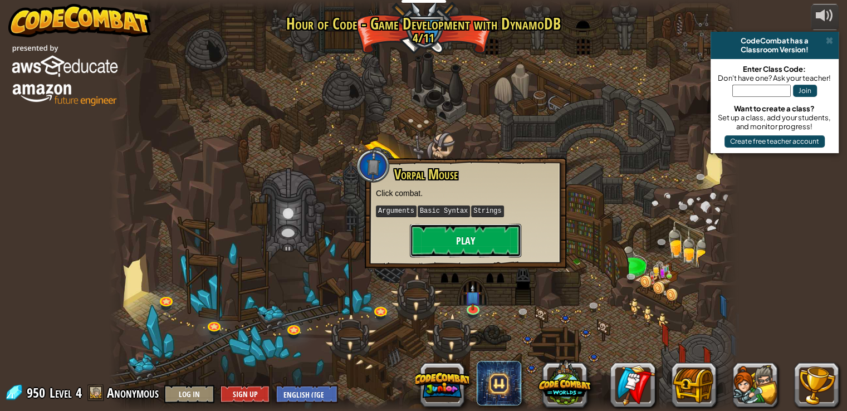
click at [482, 253] on button "Play" at bounding box center [465, 240] width 111 height 33
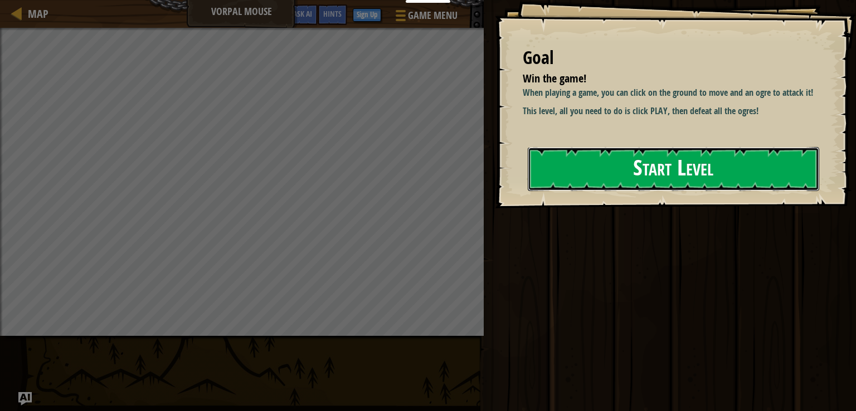
click at [628, 161] on button "Start Level" at bounding box center [673, 169] width 291 height 44
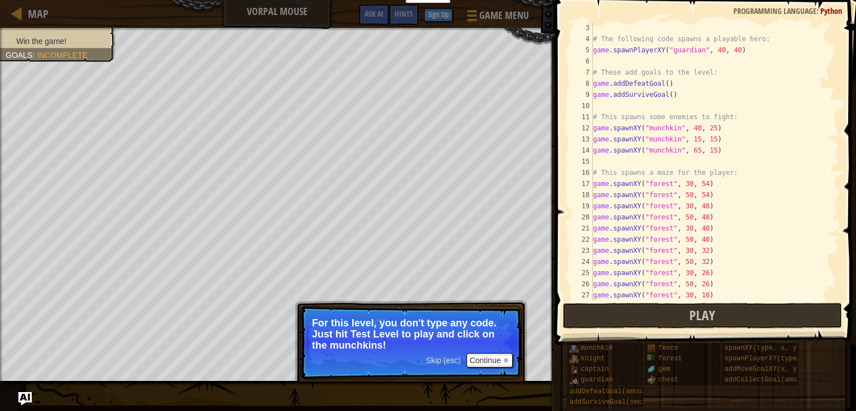
scroll to position [100, 0]
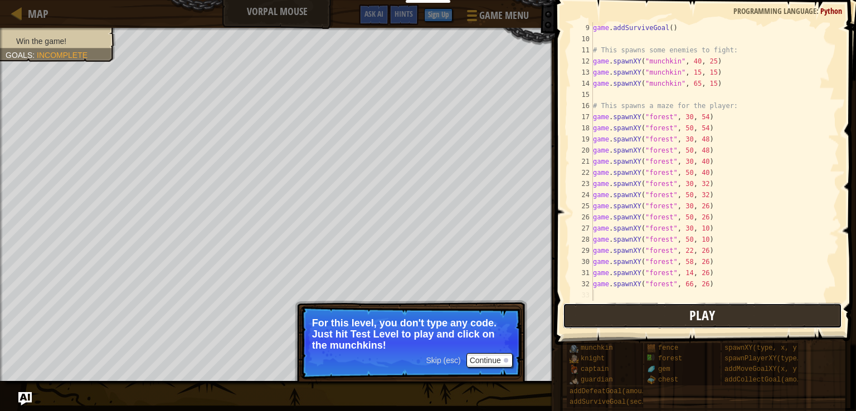
click at [702, 312] on span "Play" at bounding box center [702, 315] width 26 height 18
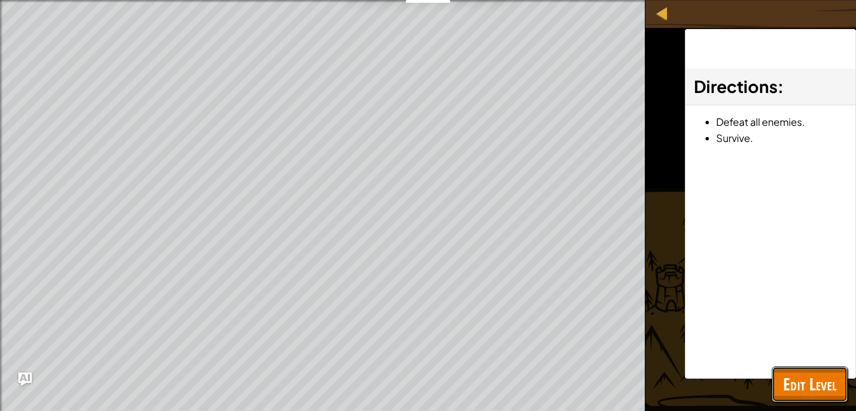
click at [818, 389] on span "Edit Level" at bounding box center [809, 384] width 53 height 23
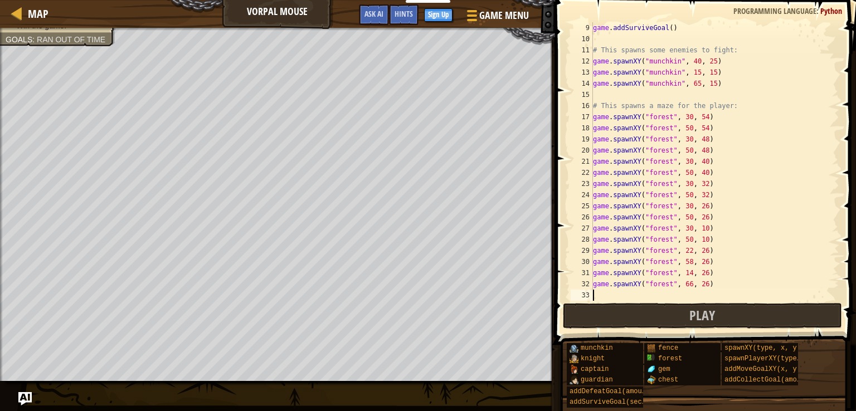
click at [619, 296] on div "game . addSurviveGoal ( ) # This spawns some enemies to fight: game . spawnXY (…" at bounding box center [710, 172] width 240 height 301
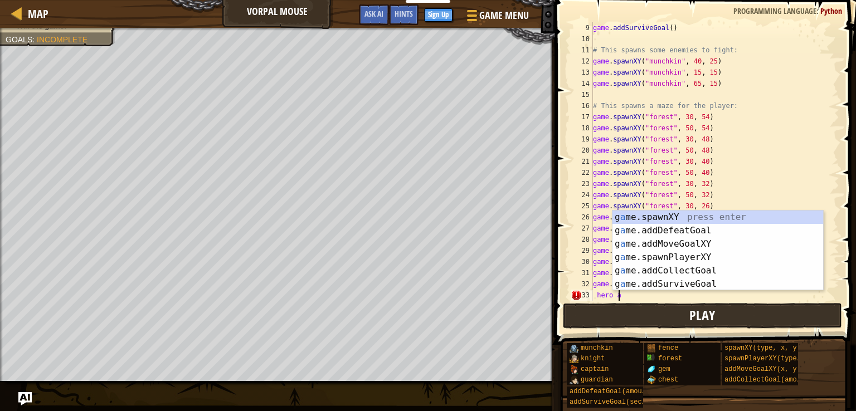
scroll to position [4, 2]
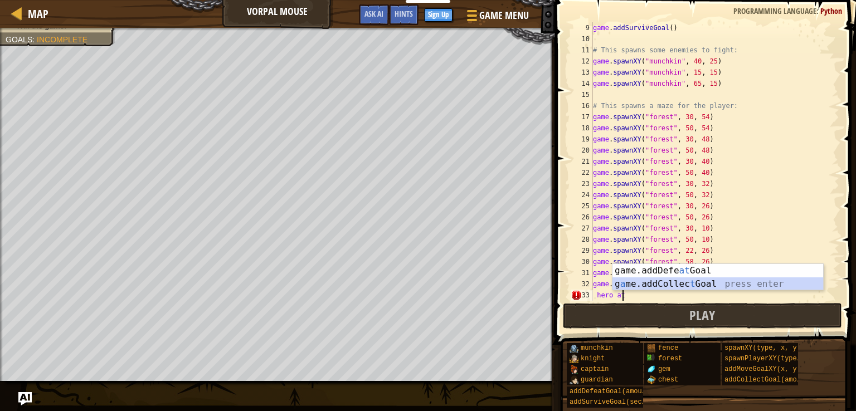
click at [694, 284] on div "game.addDefe at Goal press enter g a me.addCollec t Goal press enter" at bounding box center [717, 290] width 211 height 53
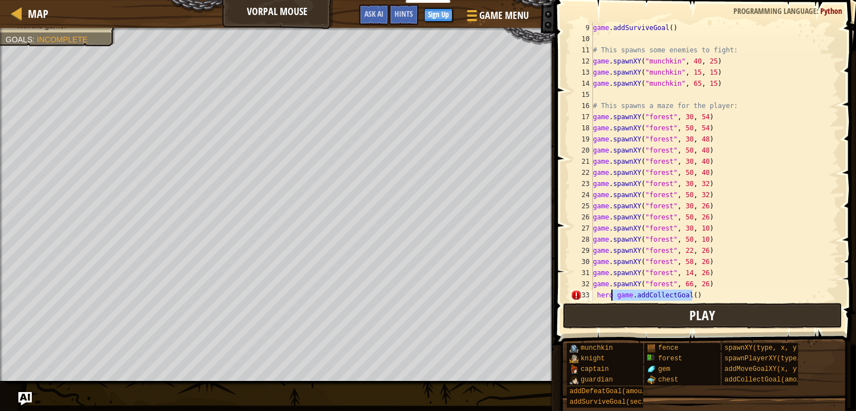
scroll to position [111, 0]
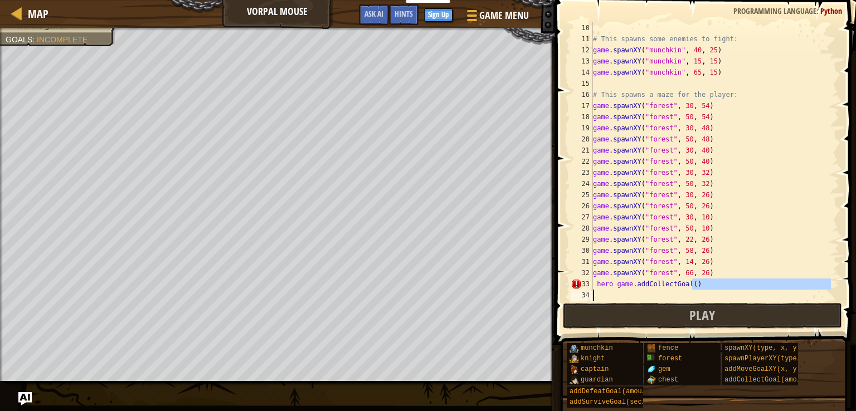
drag, startPoint x: 689, startPoint y: 299, endPoint x: 690, endPoint y: 284, distance: 15.1
click at [688, 285] on div "# This spawns some enemies to fight: game . spawnXY ( "munchkin" , 40 , 25 ) ga…" at bounding box center [710, 172] width 240 height 301
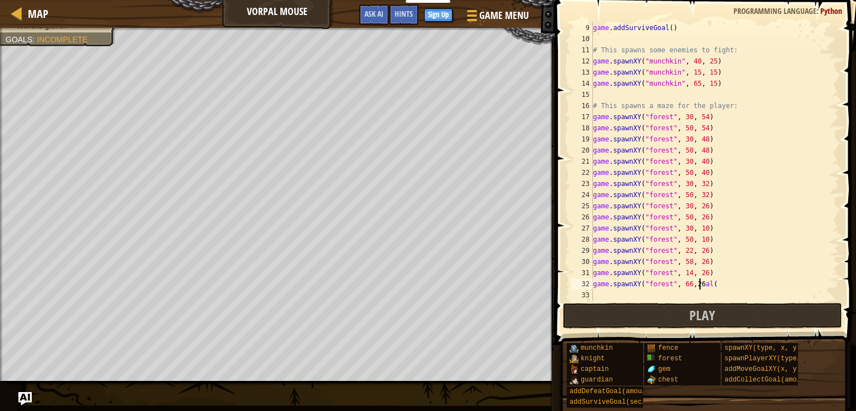
scroll to position [100, 0]
click at [730, 284] on div "game . addSurviveGoal ( ) # This spawns some enemies to fight: game . spawnXY (…" at bounding box center [710, 172] width 240 height 301
type textarea "game.spawnXY("forest", 66, 26)"
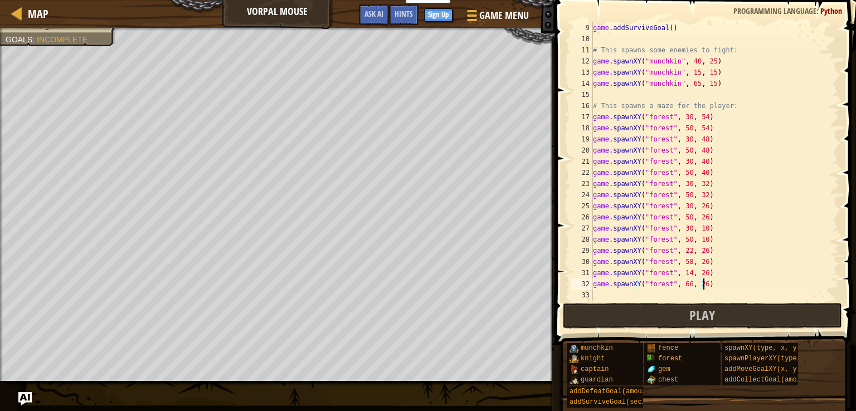
click at [639, 298] on div "game . addSurviveGoal ( ) # This spawns some enemies to fight: game . spawnXY (…" at bounding box center [710, 172] width 240 height 301
type textarea "hero a"
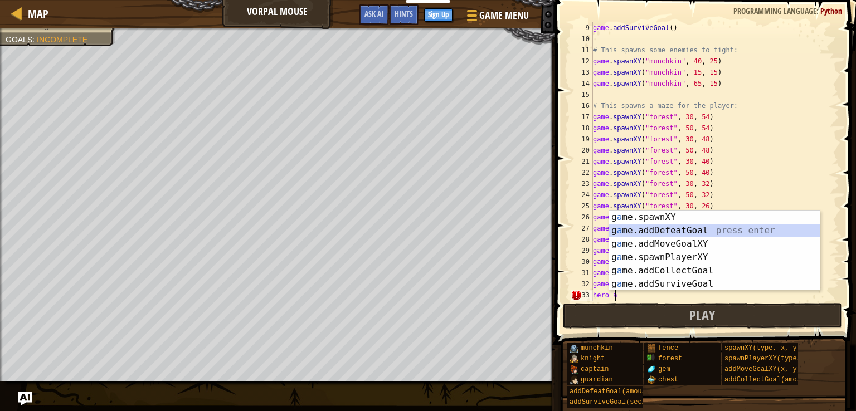
click at [719, 233] on div "g a me.spawnXY press enter g a me.addDefeatGoal press enter g a me.addMoveGoalX…" at bounding box center [714, 264] width 211 height 107
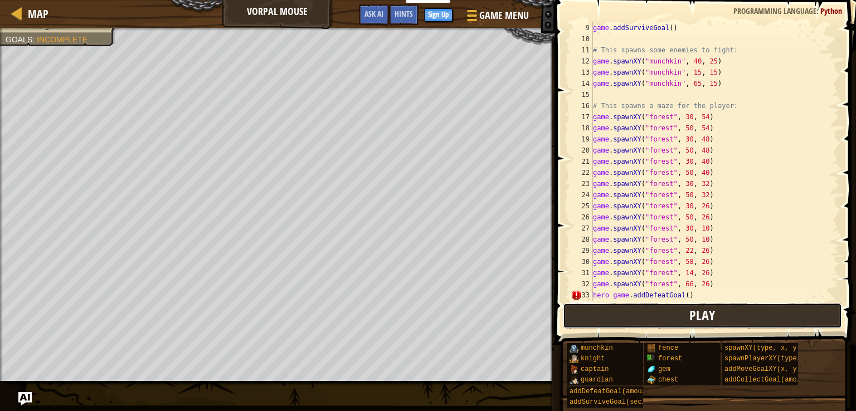
click at [619, 321] on button "Play" at bounding box center [702, 316] width 279 height 26
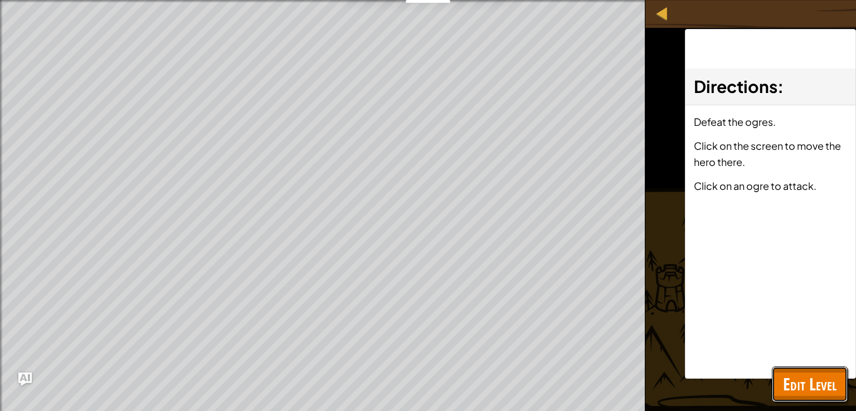
click at [775, 390] on button "Edit Level" at bounding box center [809, 385] width 76 height 36
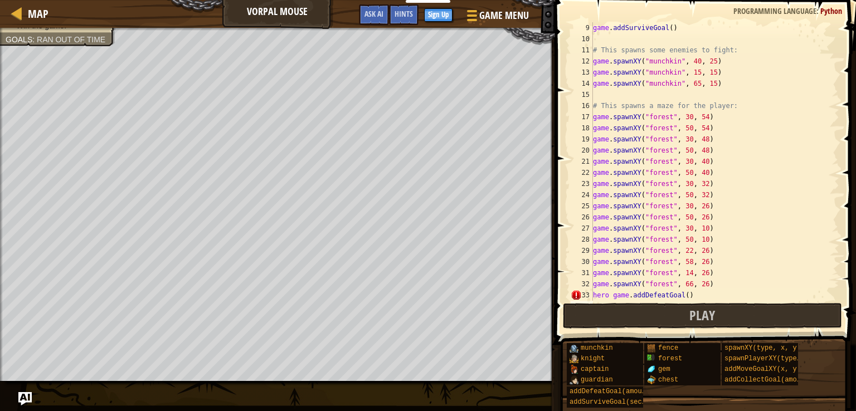
type textarea "hero game.addDefeatGoal()"
click at [658, 295] on div "game . addSurviveGoal ( ) # This spawns some enemies to fight: game . spawnXY (…" at bounding box center [710, 172] width 240 height 301
click at [669, 318] on button "Play" at bounding box center [702, 316] width 279 height 26
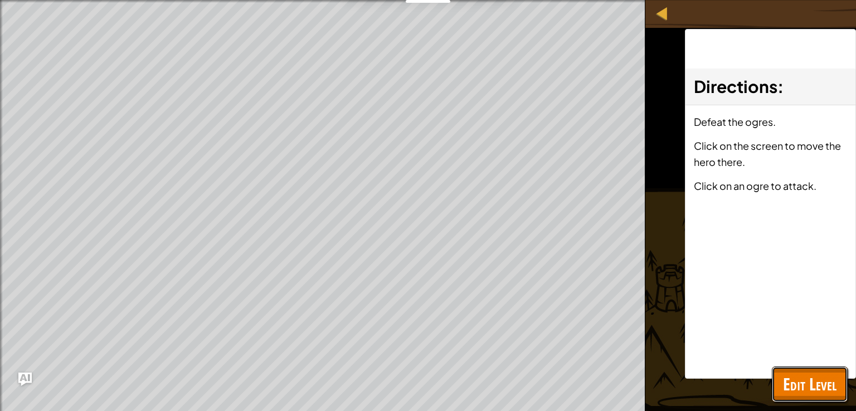
click at [796, 373] on span "Edit Level" at bounding box center [809, 384] width 53 height 23
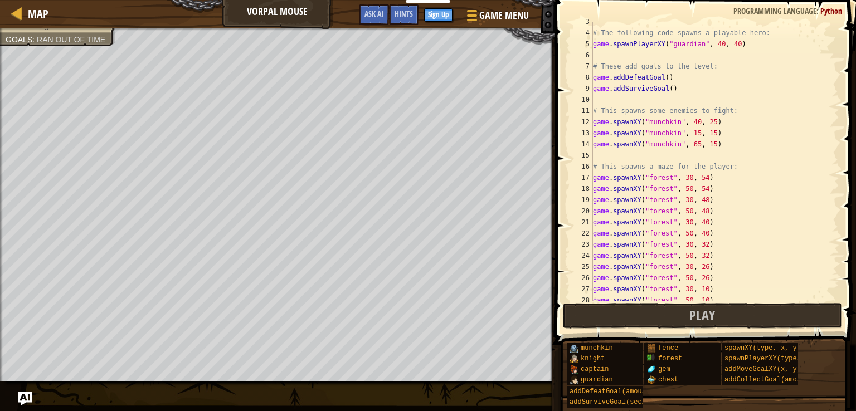
scroll to position [0, 0]
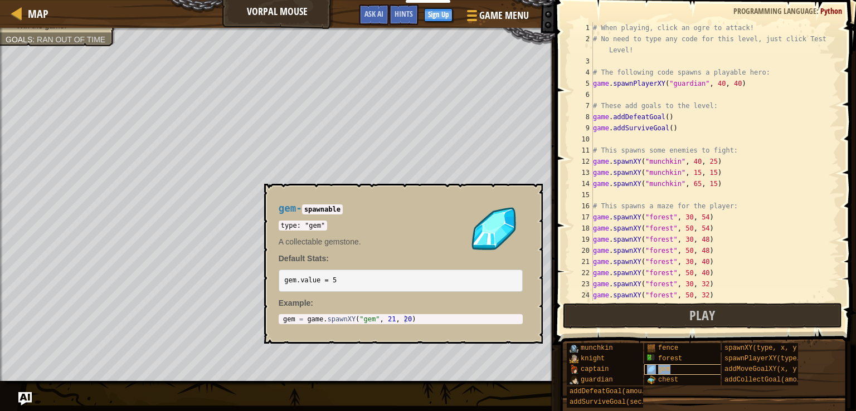
click at [664, 372] on span "gem" at bounding box center [664, 369] width 12 height 8
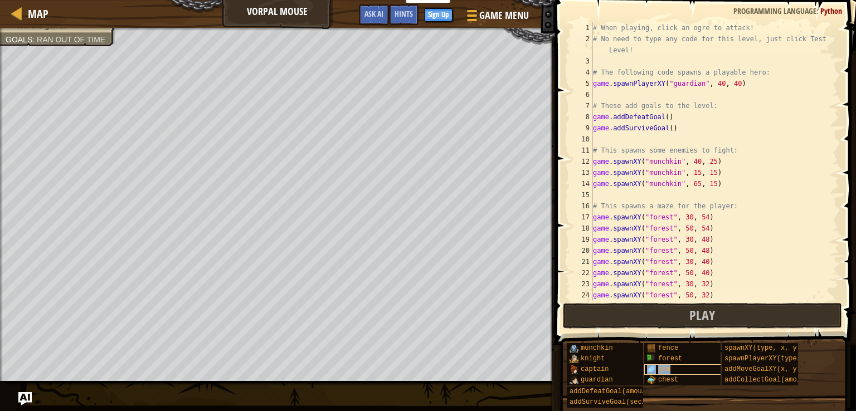
click at [667, 370] on span "gem" at bounding box center [664, 369] width 12 height 8
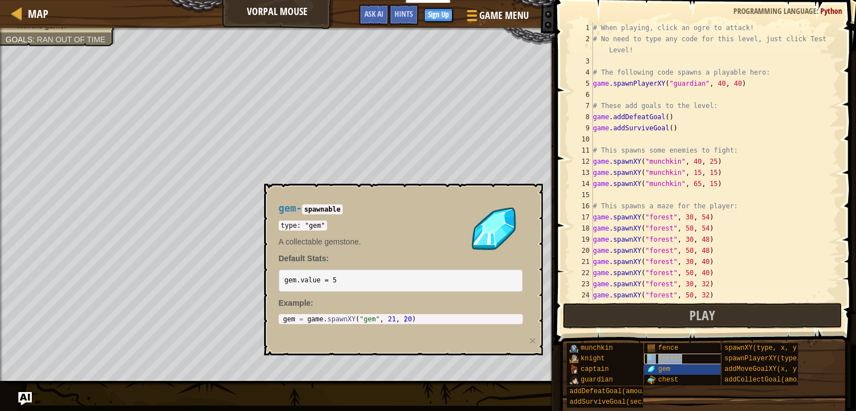
click at [677, 362] on span "forest" at bounding box center [670, 359] width 24 height 8
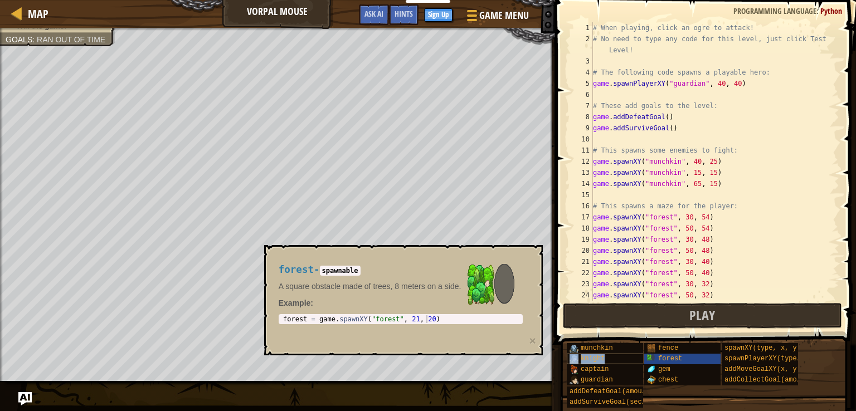
click at [611, 355] on div "knight" at bounding box center [610, 359] width 86 height 11
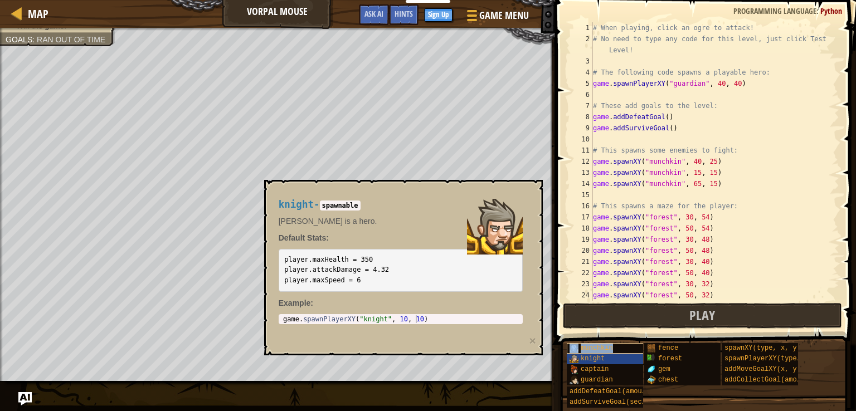
click at [613, 350] on div "munchkin" at bounding box center [610, 348] width 86 height 11
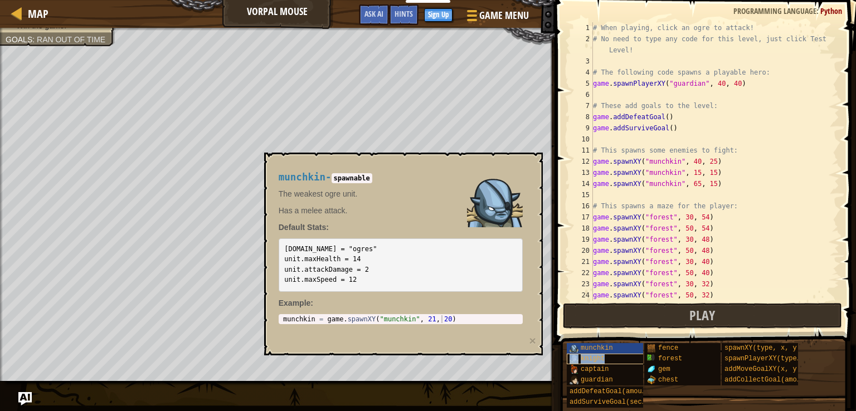
click at [619, 358] on div "knight" at bounding box center [610, 359] width 86 height 11
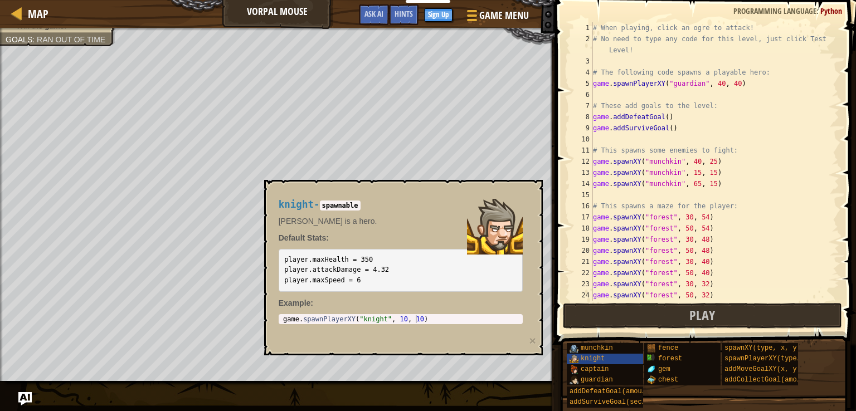
click at [569, 288] on div "hero game.addDefeatGoal() 1 2 3 4 5 6 7 8 9 10 11 12 13 14 15 16 17 18 19 20 21…" at bounding box center [703, 161] width 271 height 279
drag, startPoint x: 275, startPoint y: 212, endPoint x: 319, endPoint y: 208, distance: 43.7
click at [283, 212] on div "knight - spawnable [PERSON_NAME] is a hero. Default Stats: player.maxHealth = 3…" at bounding box center [401, 262] width 260 height 146
click at [357, 11] on body "Educators Create Free Account School & District Solutions Teacher Toolkit Previ…" at bounding box center [428, 5] width 856 height 11
click at [36, 21] on span "Map" at bounding box center [38, 13] width 21 height 15
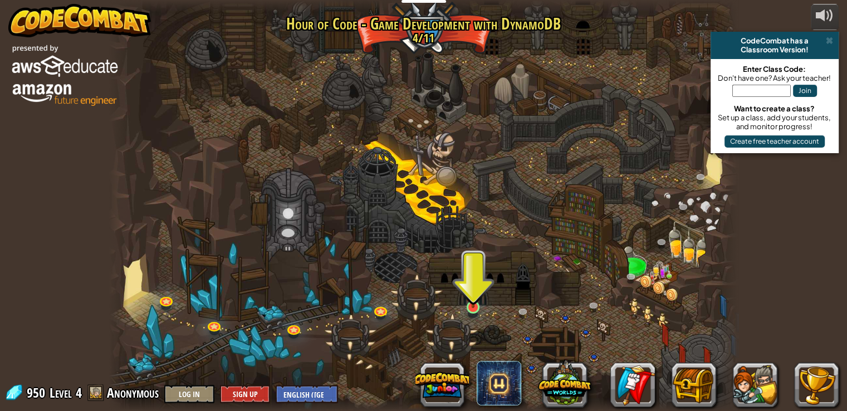
click at [462, 301] on div at bounding box center [423, 205] width 629 height 411
click at [471, 300] on img at bounding box center [473, 290] width 16 height 36
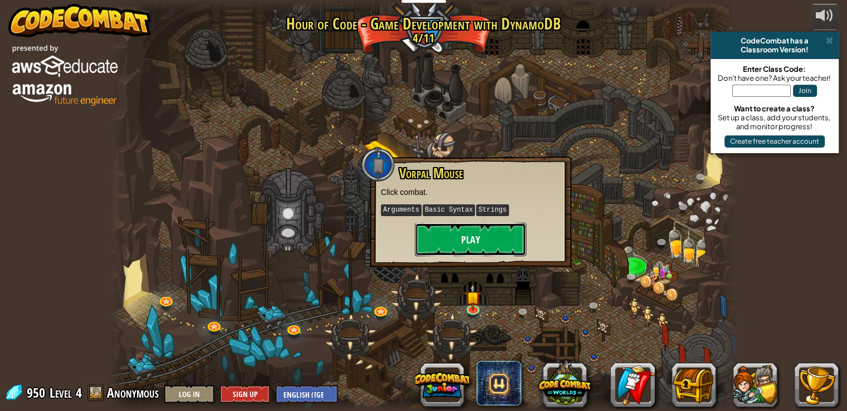
click at [502, 250] on button "Play" at bounding box center [470, 239] width 111 height 33
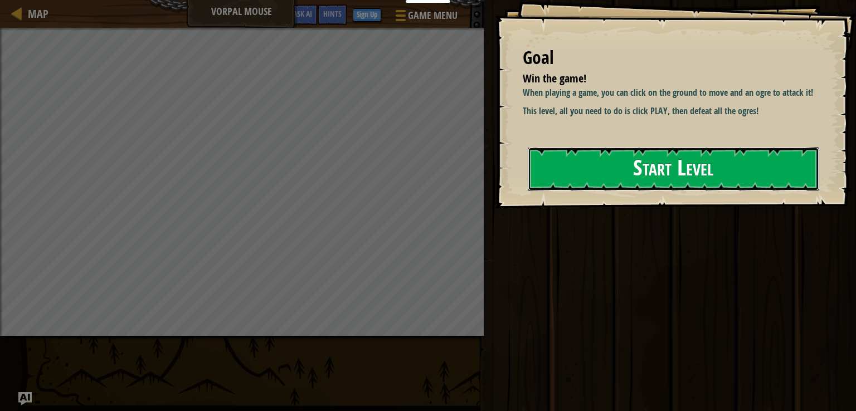
click at [555, 185] on button "Start Level" at bounding box center [673, 169] width 291 height 44
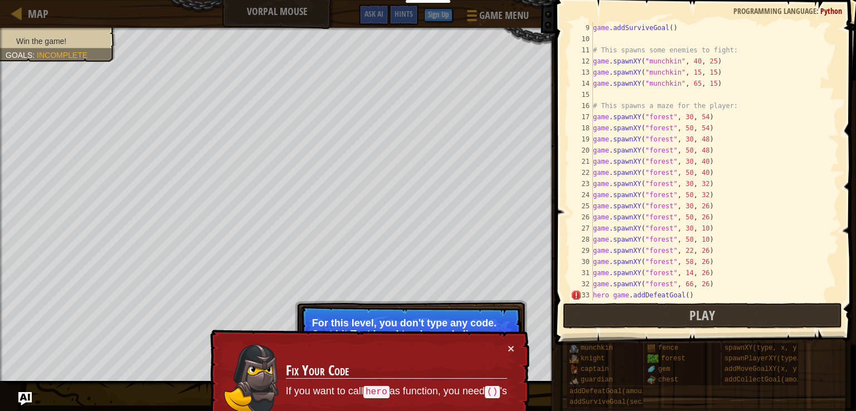
scroll to position [123, 0]
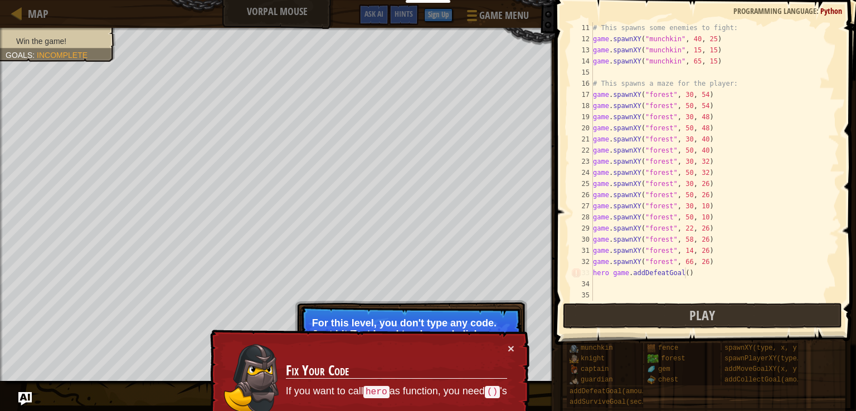
click at [736, 274] on div "# This spawns some enemies to fight: game . spawnXY ( "munchkin" , 40 , 25 ) ga…" at bounding box center [710, 172] width 240 height 301
click at [705, 274] on div "# This spawns some enemies to fight: game . spawnXY ( "munchkin" , 40 , 25 ) ga…" at bounding box center [710, 172] width 240 height 301
drag, startPoint x: 714, startPoint y: 286, endPoint x: 699, endPoint y: 277, distance: 17.7
click at [699, 277] on div "# This spawns some enemies to fight: game . spawnXY ( "munchkin" , 40 , 25 ) ga…" at bounding box center [710, 172] width 240 height 301
click at [705, 273] on div "# This spawns some enemies to fight: game . spawnXY ( "munchkin" , 40 , 25 ) ga…" at bounding box center [710, 161] width 240 height 279
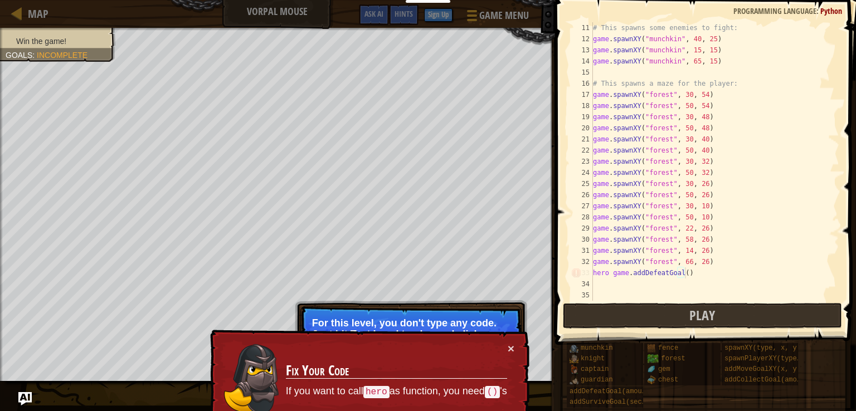
drag, startPoint x: 682, startPoint y: 265, endPoint x: 680, endPoint y: 274, distance: 8.5
click at [680, 271] on div "# This spawns some enemies to fight: game . spawnXY ( "munchkin" , 40 , 25 ) ga…" at bounding box center [710, 172] width 240 height 301
click at [680, 273] on div "# This spawns some enemies to fight: game . spawnXY ( "munchkin" , 40 , 25 ) ga…" at bounding box center [710, 161] width 240 height 279
click at [680, 275] on div "# This spawns some enemies to fight: game . spawnXY ( "munchkin" , 40 , 25 ) ga…" at bounding box center [710, 172] width 240 height 301
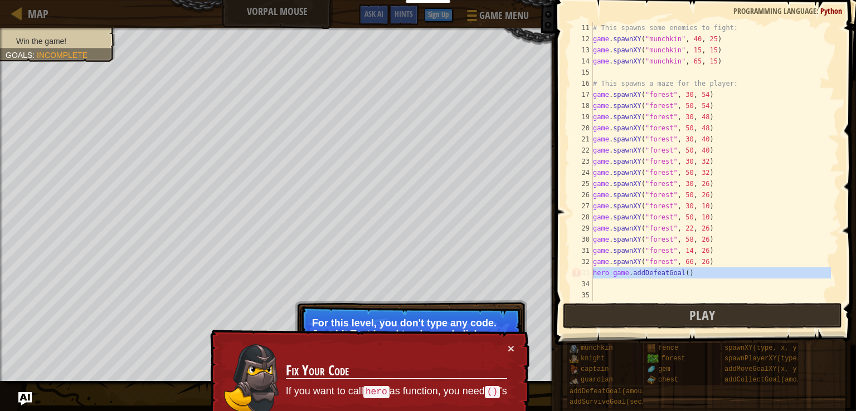
click at [595, 272] on div "hero game.addDefeatGoal() 11 12 13 14 15 16 17 18 19 20 21 22 23 24 25 26 27 28…" at bounding box center [703, 161] width 271 height 279
click at [513, 345] on button "×" at bounding box center [510, 349] width 7 height 12
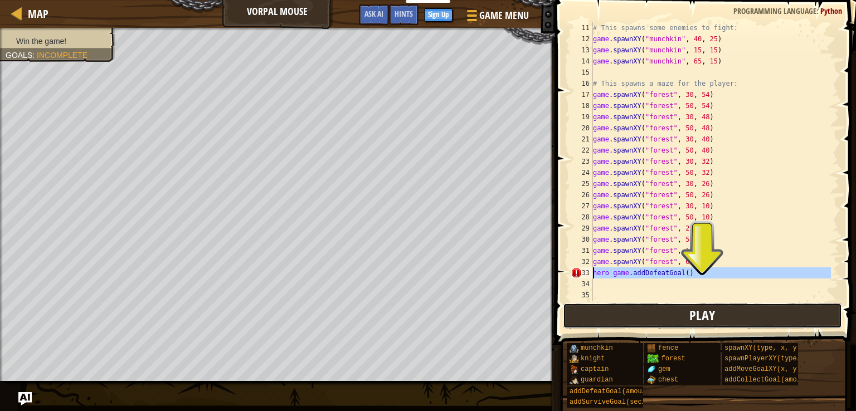
click at [727, 308] on button "Play" at bounding box center [702, 316] width 279 height 26
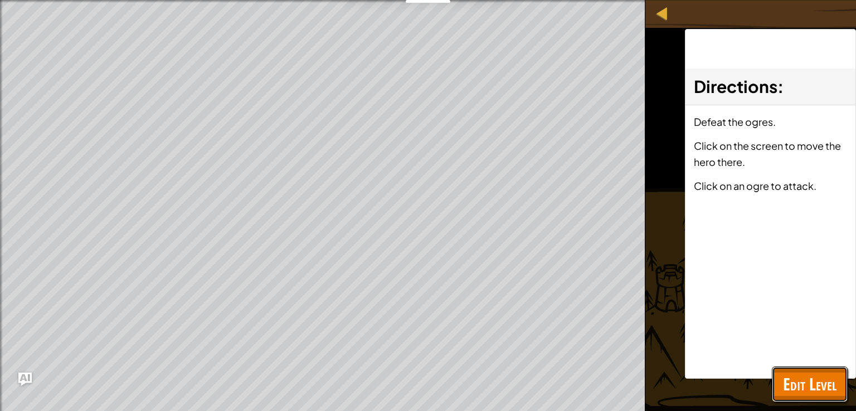
click at [803, 393] on span "Edit Level" at bounding box center [809, 384] width 53 height 23
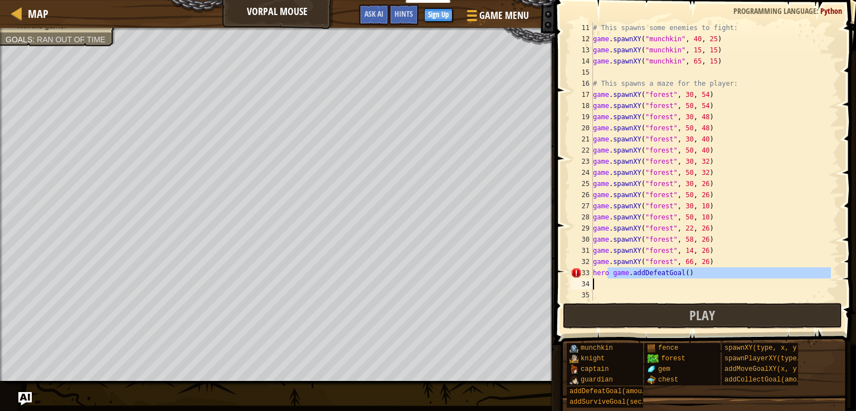
drag, startPoint x: 608, startPoint y: 276, endPoint x: 636, endPoint y: 279, distance: 28.5
click at [635, 280] on div "# This spawns some enemies to fight: game . spawnXY ( "munchkin" , 40 , 25 ) ga…" at bounding box center [710, 172] width 240 height 301
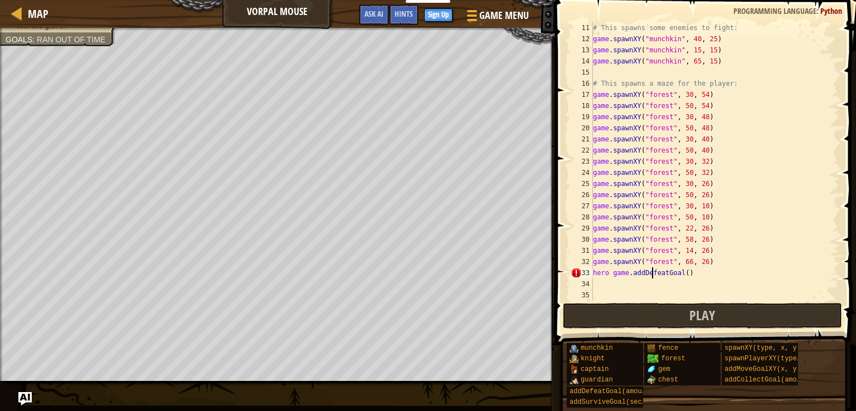
click at [668, 270] on div "# This spawns some enemies to fight: game . spawnXY ( "munchkin" , 40 , 25 ) ga…" at bounding box center [710, 172] width 240 height 301
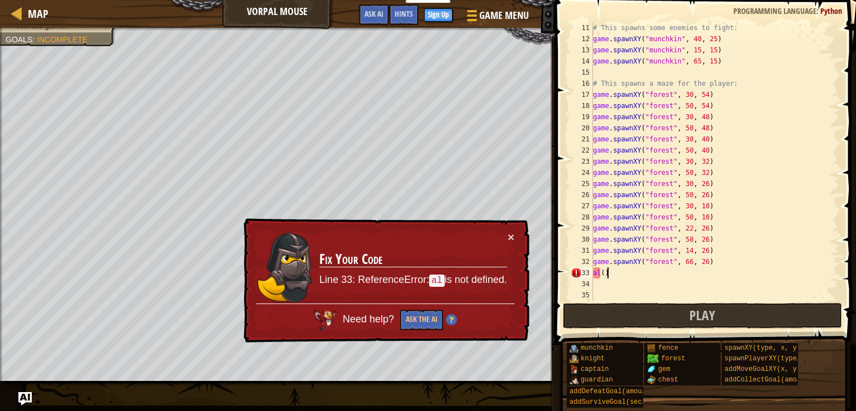
click at [639, 277] on div "# This spawns some enemies to fight: game . spawnXY ( "munchkin" , 40 , 25 ) ga…" at bounding box center [710, 172] width 240 height 301
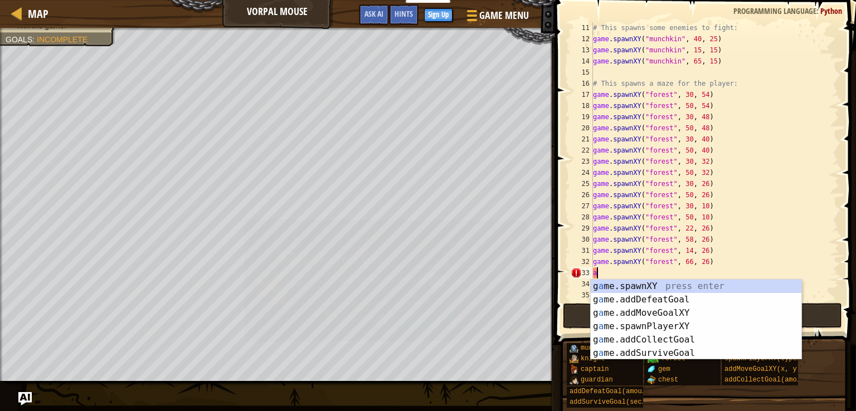
type textarea "a"
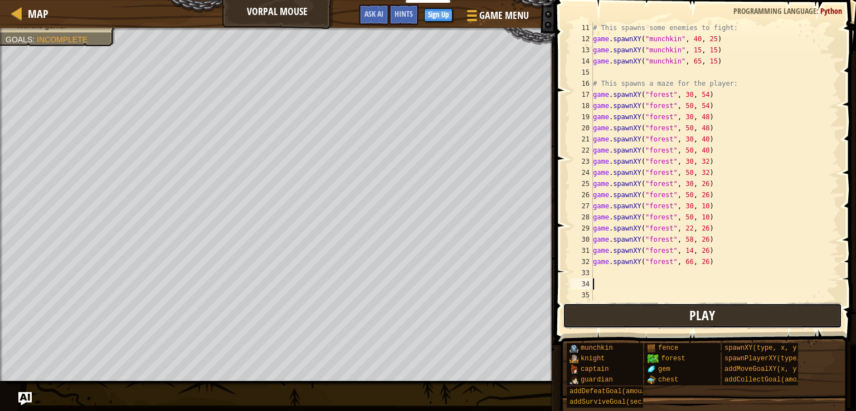
click at [668, 323] on button "Play" at bounding box center [702, 316] width 279 height 26
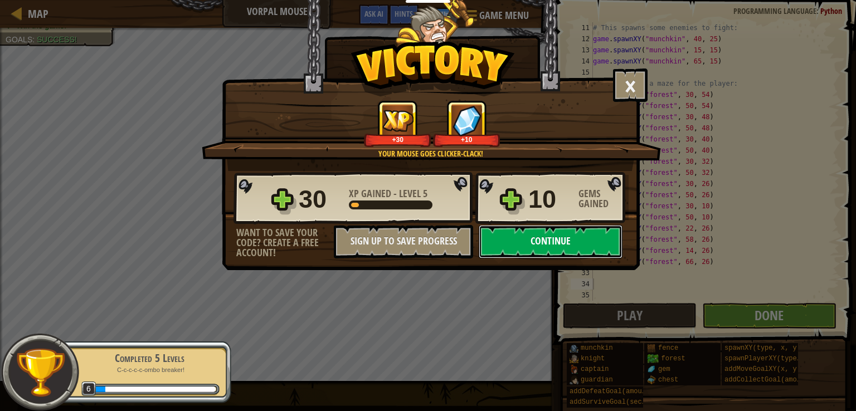
click at [555, 243] on button "Continue" at bounding box center [550, 241] width 144 height 33
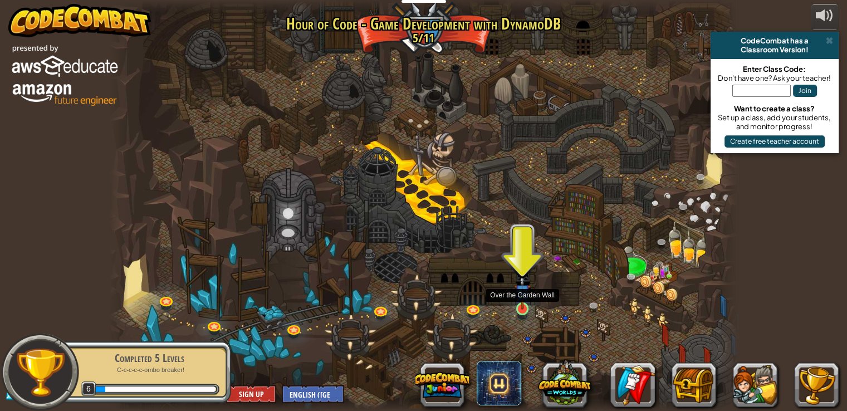
click at [526, 305] on img at bounding box center [523, 292] width 16 height 36
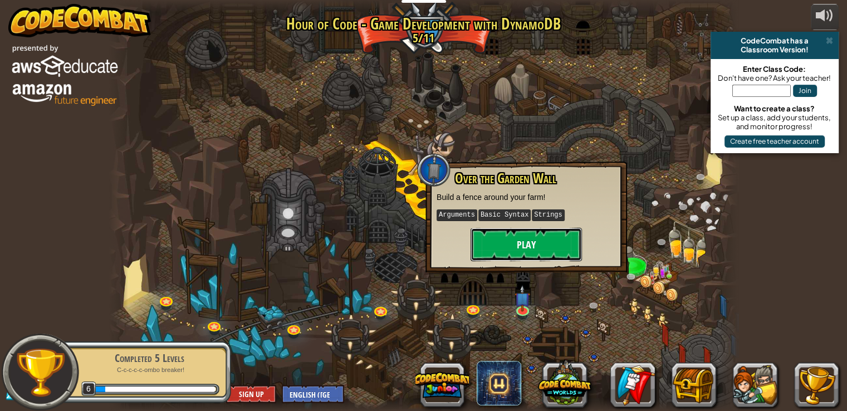
click at [528, 243] on button "Play" at bounding box center [526, 244] width 111 height 33
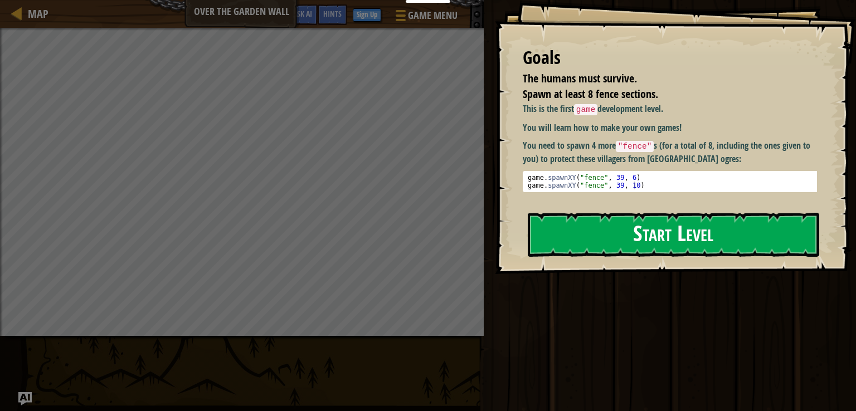
click at [632, 250] on button "Start Level" at bounding box center [673, 235] width 291 height 44
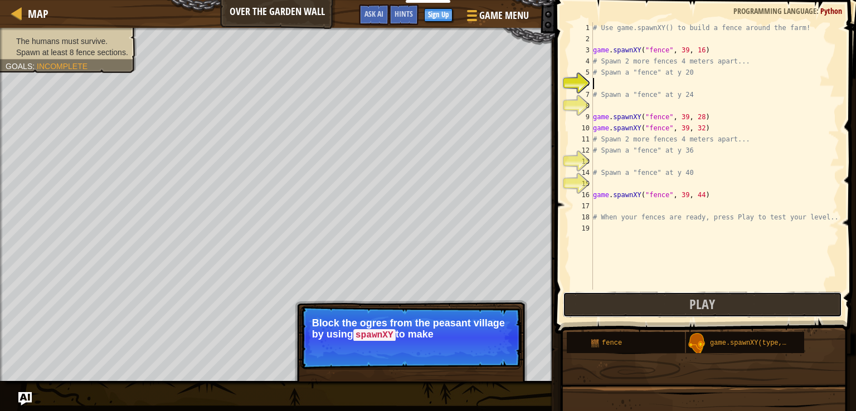
click at [624, 305] on button "Play" at bounding box center [702, 305] width 279 height 26
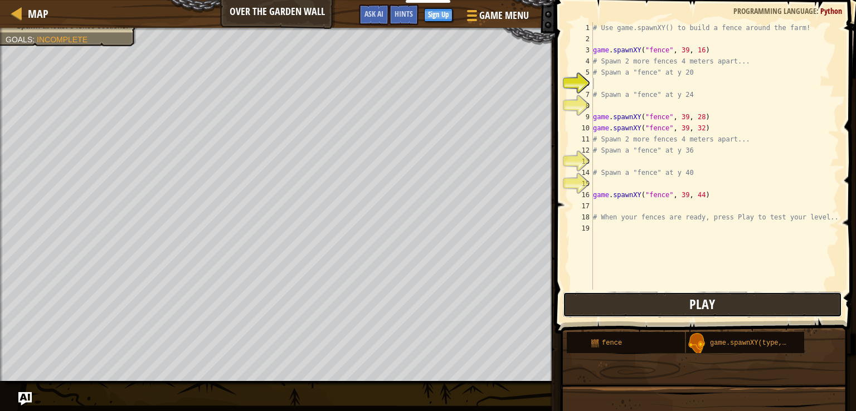
click at [720, 308] on button "Play" at bounding box center [702, 305] width 279 height 26
click at [404, 13] on span "Hints" at bounding box center [403, 13] width 18 height 11
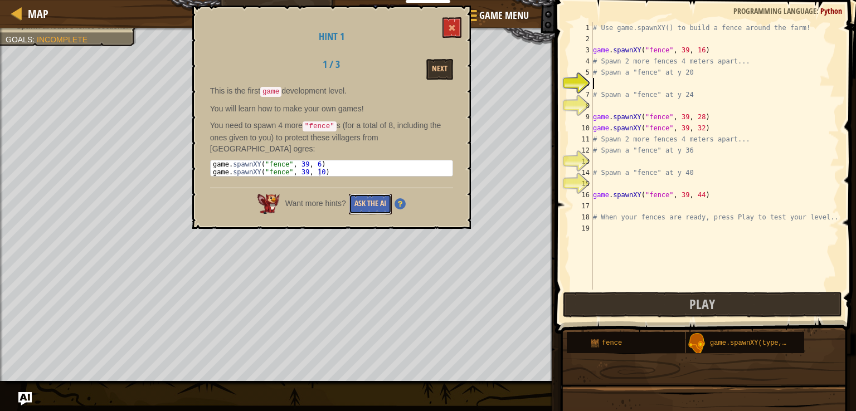
click at [365, 194] on button "Ask the AI" at bounding box center [370, 204] width 43 height 21
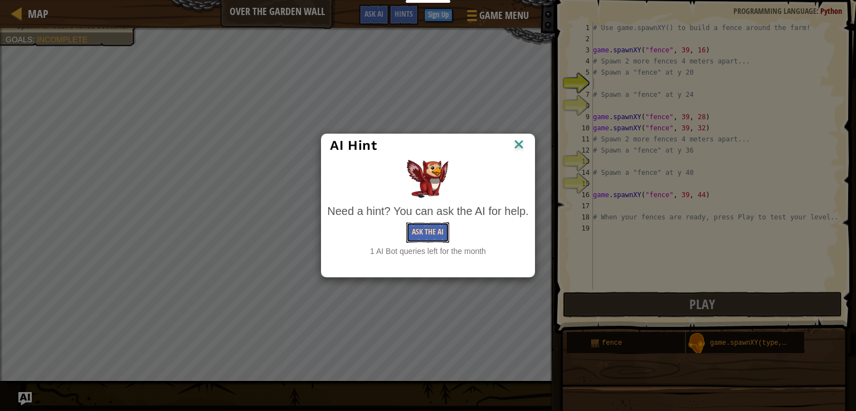
click at [425, 237] on button "Ask the AI" at bounding box center [427, 232] width 43 height 21
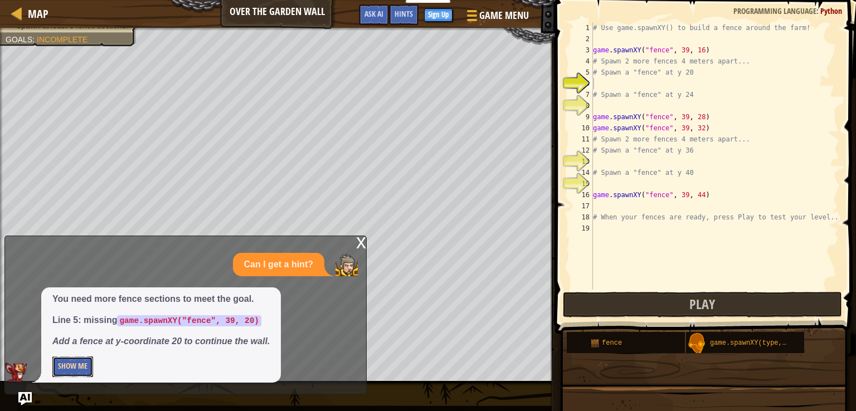
click at [61, 364] on button "Show Me" at bounding box center [72, 367] width 41 height 21
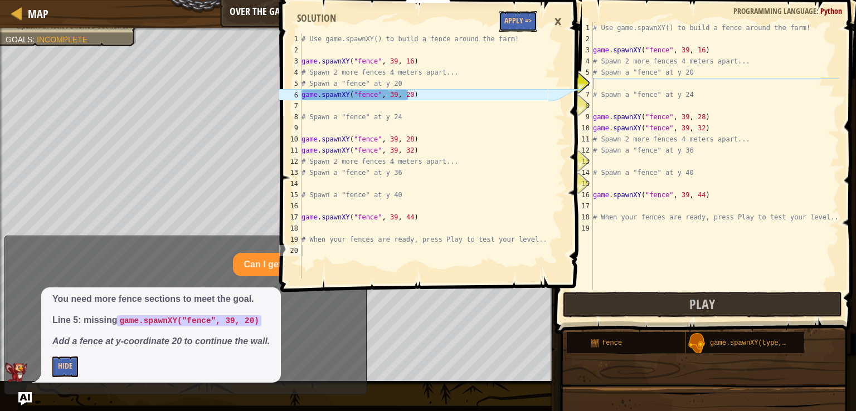
click at [522, 22] on button "Apply =>" at bounding box center [518, 21] width 38 height 21
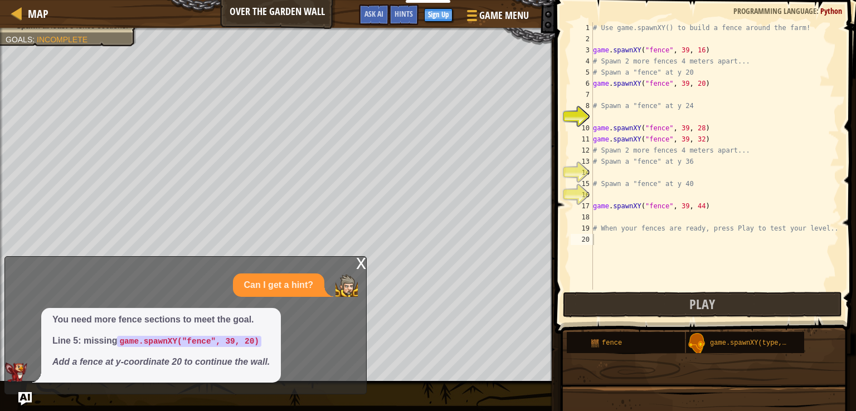
click at [359, 268] on div "x" at bounding box center [361, 262] width 10 height 11
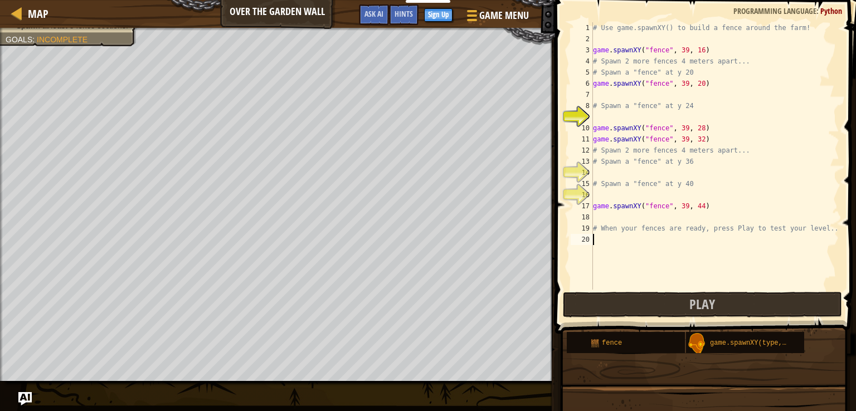
click at [604, 249] on div "# Use game.spawnXY() to build a fence around the farm! game . spawnXY ( "fence"…" at bounding box center [714, 167] width 248 height 290
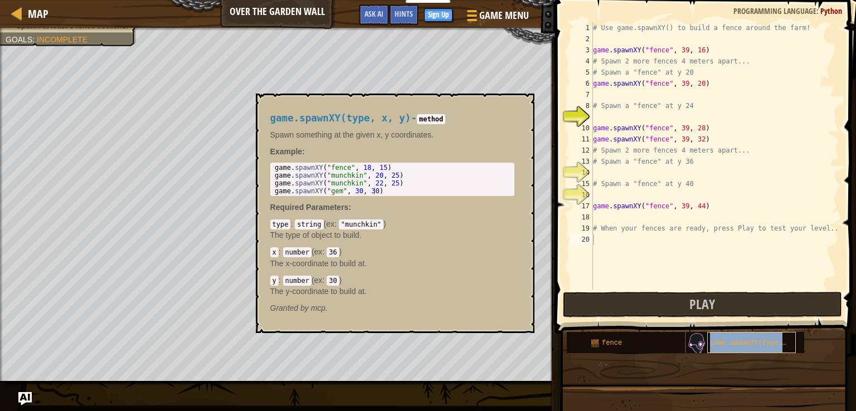
click at [753, 346] on div "game.spawnXY(type, x, y)" at bounding box center [751, 342] width 89 height 21
click at [679, 335] on div "fence" at bounding box center [626, 342] width 118 height 21
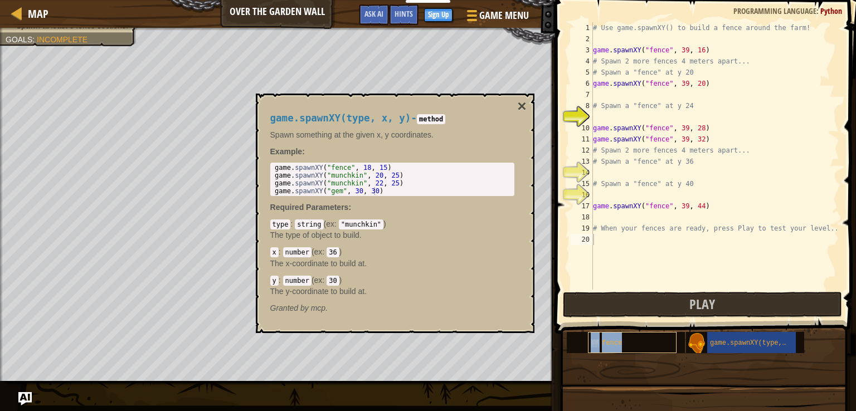
click at [614, 345] on span "fence" at bounding box center [612, 343] width 20 height 8
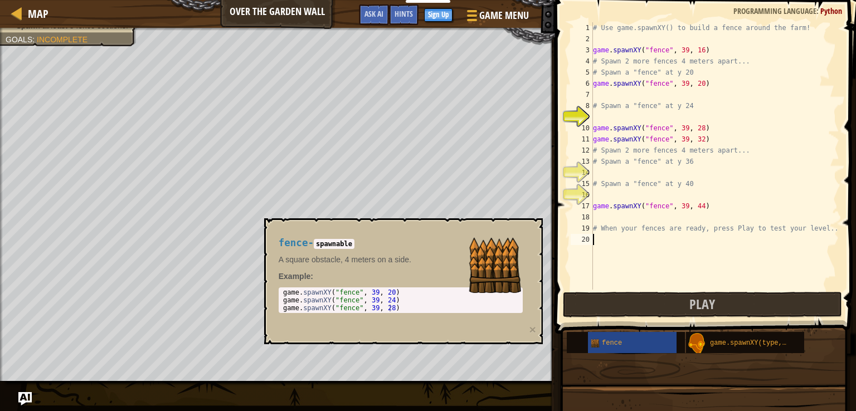
click at [629, 247] on div "# Use game.spawnXY() to build a fence around the farm! game . spawnXY ( "fence"…" at bounding box center [714, 167] width 248 height 290
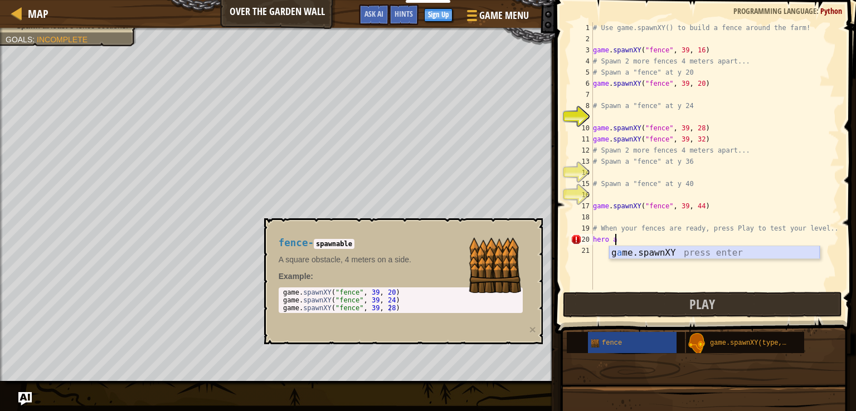
drag, startPoint x: 740, startPoint y: 250, endPoint x: 739, endPoint y: 257, distance: 6.8
click at [739, 257] on div "g a me.spawnXY press enter" at bounding box center [714, 266] width 211 height 40
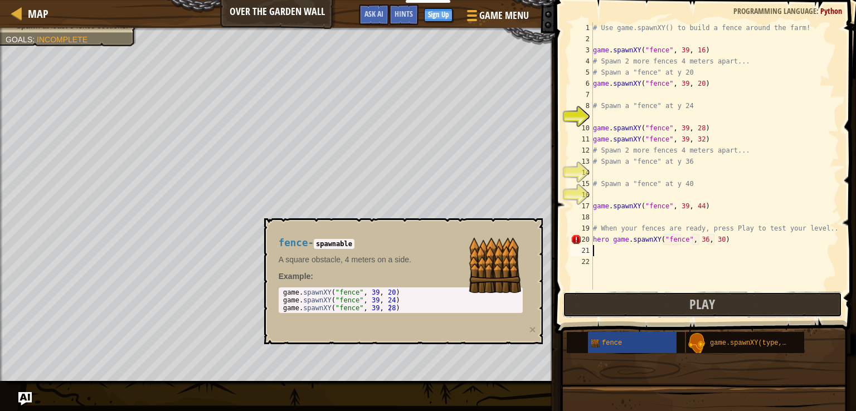
click at [660, 305] on button "Play" at bounding box center [702, 305] width 279 height 26
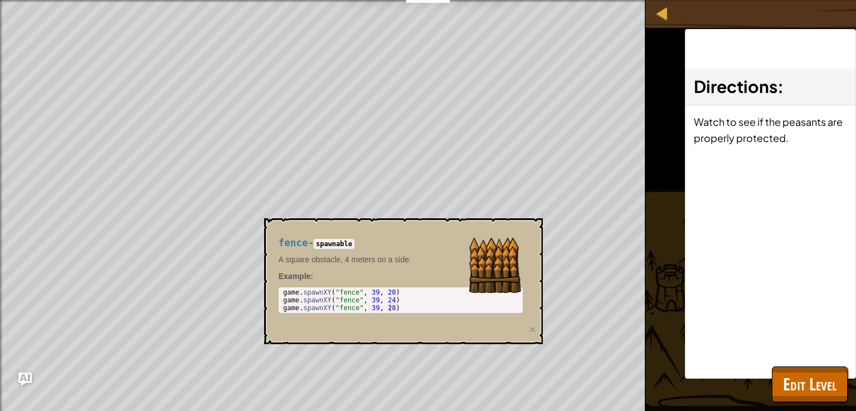
drag, startPoint x: 395, startPoint y: 261, endPoint x: 459, endPoint y: 240, distance: 66.9
click at [401, 258] on p "A square obstacle, 4 meters on a side." at bounding box center [401, 259] width 244 height 11
click at [550, 11] on body "Educators Create Free Account School & District Solutions Teacher Toolkit Previ…" at bounding box center [428, 5] width 856 height 11
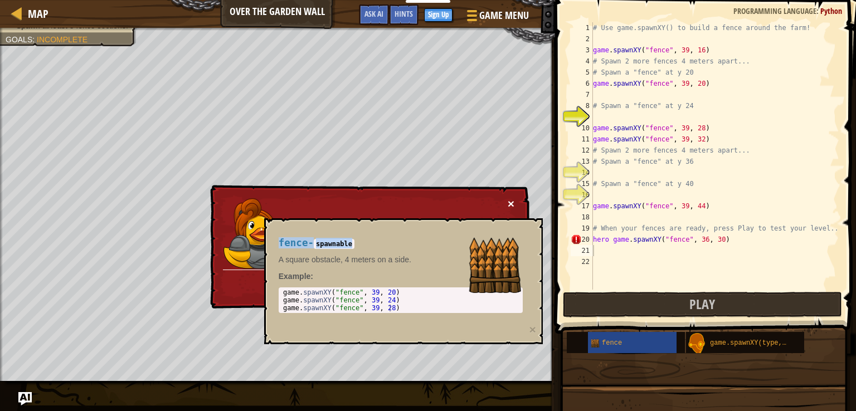
click at [509, 200] on button "×" at bounding box center [510, 204] width 7 height 12
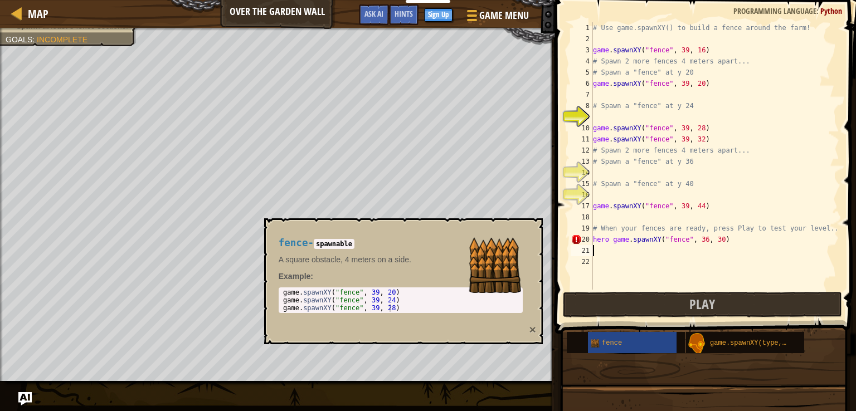
click at [530, 326] on button "×" at bounding box center [532, 330] width 7 height 12
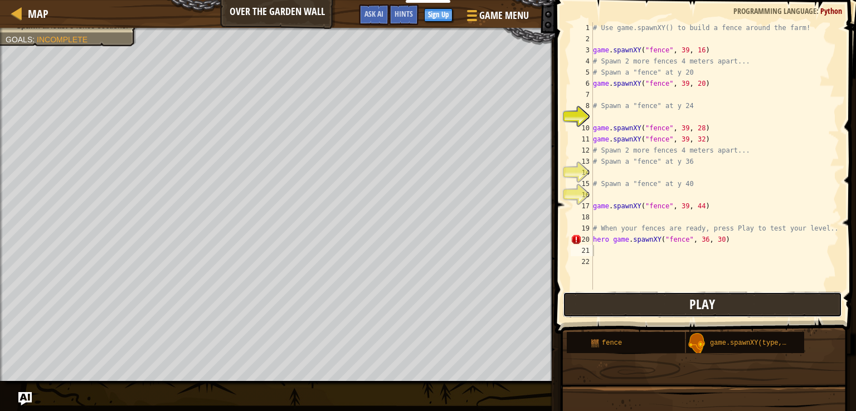
click at [655, 306] on button "Play" at bounding box center [702, 305] width 279 height 26
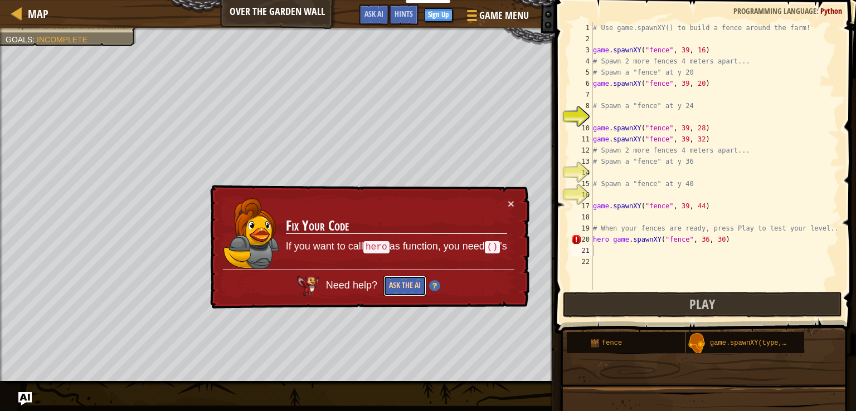
click at [396, 286] on button "Ask the AI" at bounding box center [404, 286] width 43 height 21
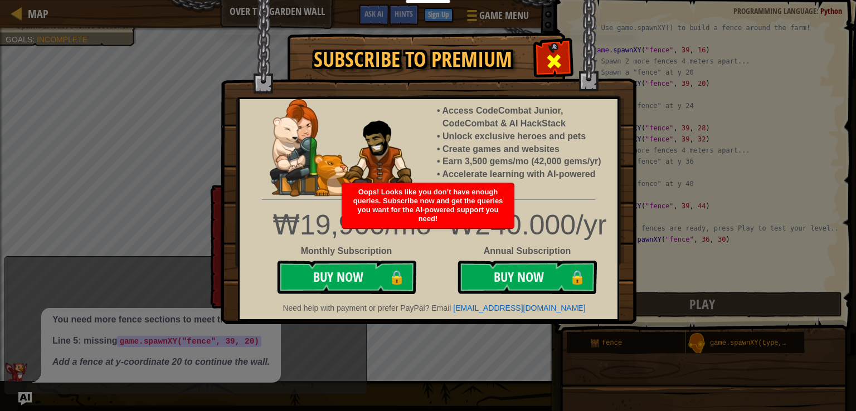
click at [560, 61] on span at bounding box center [554, 61] width 18 height 18
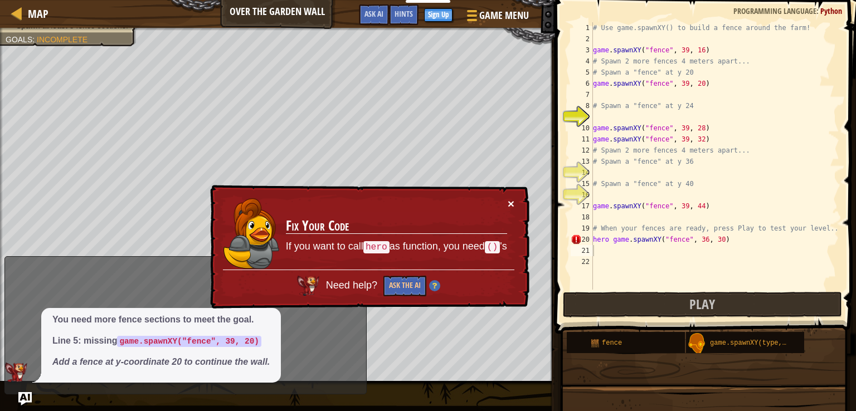
click at [511, 204] on button "×" at bounding box center [510, 204] width 7 height 12
drag, startPoint x: 742, startPoint y: 232, endPoint x: 800, endPoint y: 244, distance: 59.2
click at [800, 244] on div "# Use game.spawnXY() to build a fence around the farm! game . spawnXY ( "fence"…" at bounding box center [714, 167] width 248 height 290
type textarea "# When your fences are ready, press Play to test your level.. hero game.spawnXY…"
click at [792, 259] on div "# Use game.spawnXY() to build a fence around the farm! game . spawnXY ( "fence"…" at bounding box center [714, 167] width 248 height 290
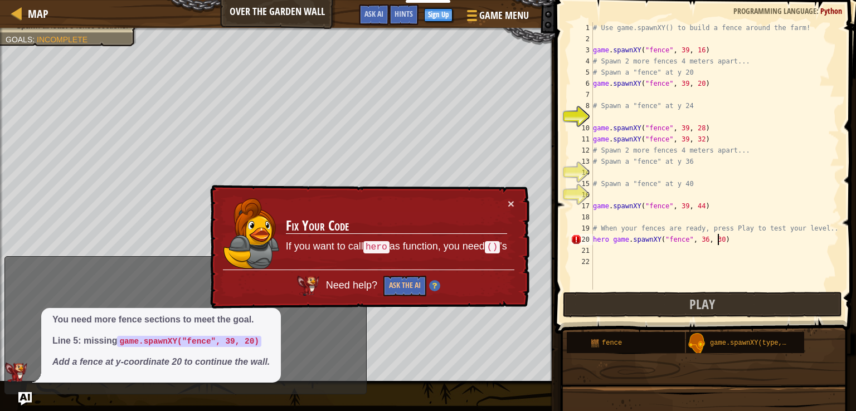
click at [750, 245] on div "# Use game.spawnXY() to build a fence around the farm! game . spawnXY ( "fence"…" at bounding box center [714, 167] width 248 height 290
type textarea "hero game.spawnXY("fence", 36, 30)"
drag, startPoint x: 749, startPoint y: 245, endPoint x: 592, endPoint y: 243, distance: 157.6
click at [592, 243] on div "hero game.spawnXY("fence", 36, 30) 1 2 3 4 5 6 7 8 9 10 11 12 13 14 15 16 17 18…" at bounding box center [703, 155] width 271 height 267
click at [710, 257] on div "# Use game.spawnXY() to build a fence around the farm! game . spawnXY ( "fence"…" at bounding box center [714, 167] width 248 height 290
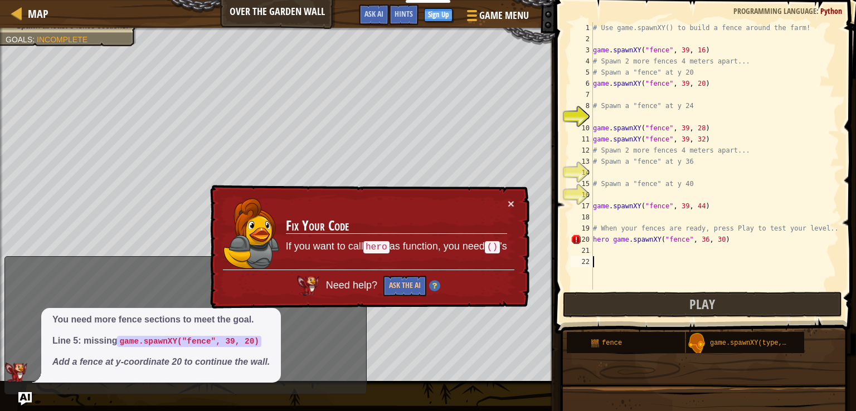
click at [709, 255] on div "# Use game.spawnXY() to build a fence around the farm! game . spawnXY ( "fence"…" at bounding box center [714, 167] width 248 height 290
paste textarea "hero game.spawnXY("fence", 36, 30)"
drag, startPoint x: 729, startPoint y: 240, endPoint x: 590, endPoint y: 247, distance: 138.3
click at [590, 247] on div "hero game.spawnXY("fence", 36, 30) 1 2 3 4 5 6 7 8 9 10 11 12 13 14 15 16 17 18…" at bounding box center [703, 155] width 271 height 267
paste textarea "hero game.spawnXY("fence", 36, 30)"
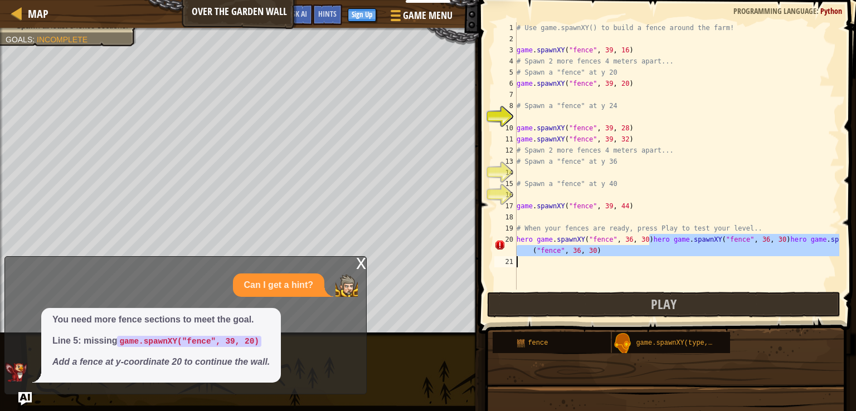
drag, startPoint x: 631, startPoint y: 238, endPoint x: 551, endPoint y: 259, distance: 81.7
click at [551, 259] on div "# Use game.spawnXY() to build a fence around the farm! game . spawnXY ( "fence"…" at bounding box center [676, 167] width 325 height 290
type textarea "hero game.spawnXY("fence", 36, 30)hero game.spawnXY("fence", 36, 30)hero game.s…"
drag, startPoint x: 662, startPoint y: 294, endPoint x: 548, endPoint y: 104, distance: 220.9
click at [510, 31] on div "hero game.spawnXY("fence", 36, 30)hero game.spawnXY("fence", 36, 30)hero game.s…" at bounding box center [665, 189] width 380 height 367
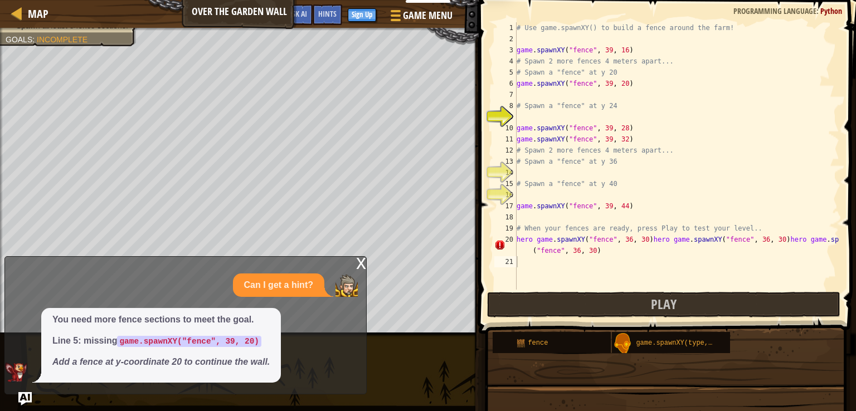
click at [274, 295] on div "Can I get a hint?" at bounding box center [278, 286] width 91 height 24
click at [360, 260] on div "x" at bounding box center [361, 262] width 10 height 11
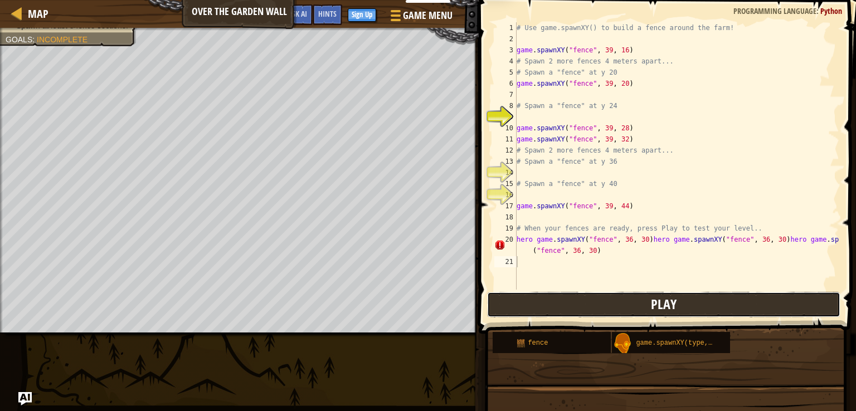
click at [654, 308] on span "Play" at bounding box center [664, 304] width 26 height 18
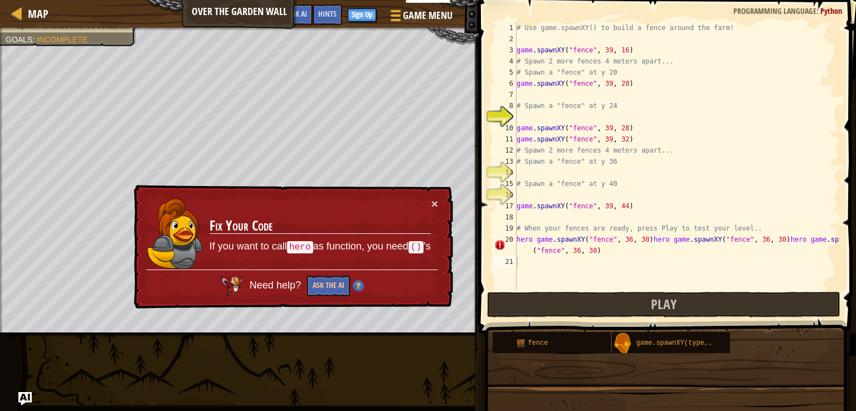
click at [833, 240] on div "# Use game.spawnXY() to build a fence around the farm! game . spawnXY ( "fence"…" at bounding box center [676, 167] width 325 height 290
drag, startPoint x: 833, startPoint y: 239, endPoint x: 688, endPoint y: 230, distance: 145.1
click at [688, 232] on div "# Use game.spawnXY() to build a fence around the farm! game . spawnXY ( "fence"…" at bounding box center [676, 167] width 325 height 290
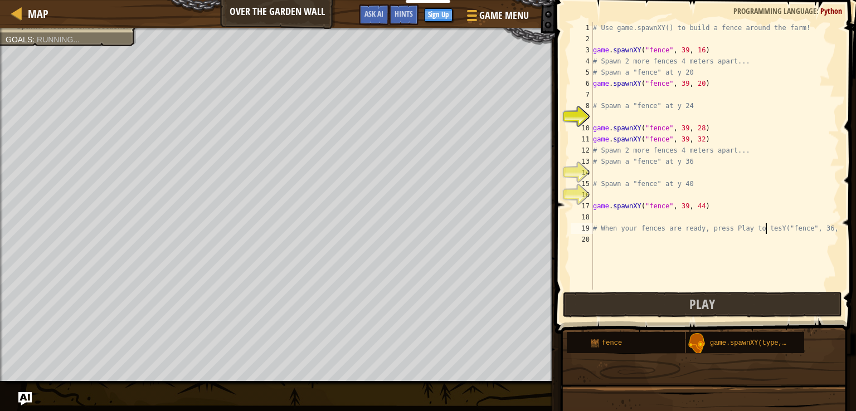
scroll to position [5, 14]
click at [773, 226] on div "# Use game.spawnXY() to build a fence around the farm! game . spawnXY ( "fence"…" at bounding box center [714, 167] width 248 height 290
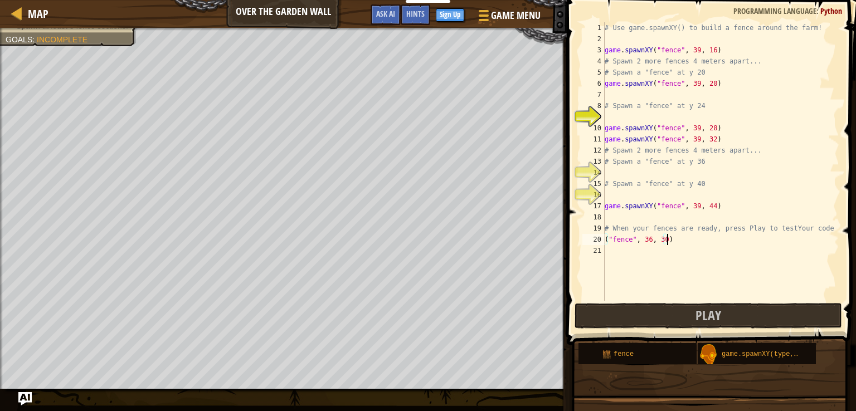
click at [675, 245] on div "# Use game.spawnXY() to build a fence around the farm! game . spawnXY ( "fence"…" at bounding box center [720, 172] width 237 height 301
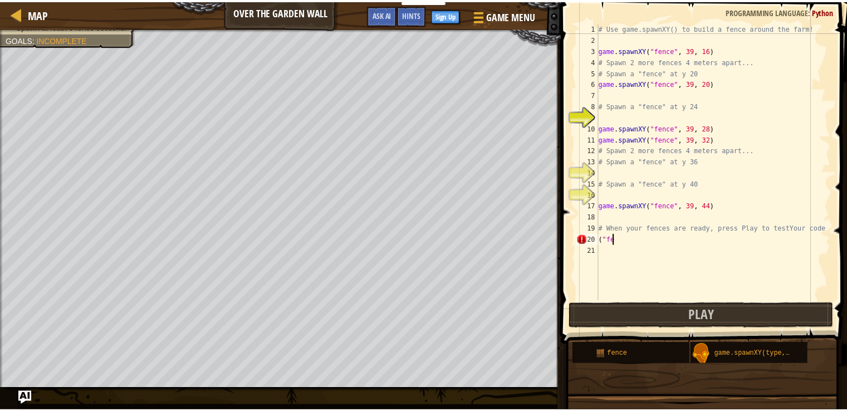
scroll to position [5, 0]
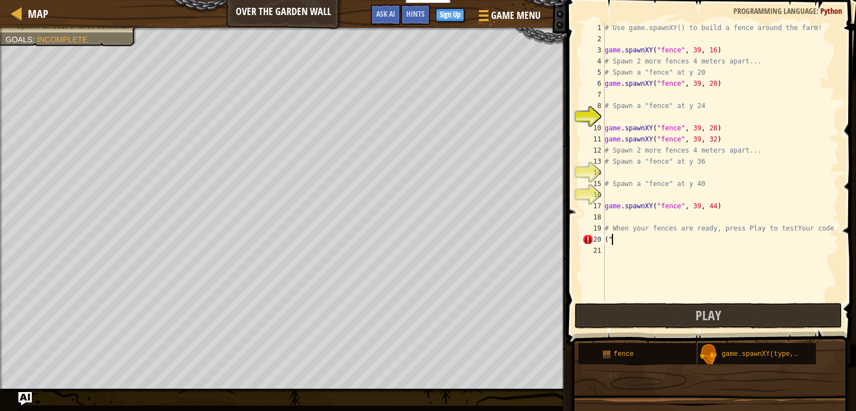
type textarea "("
click at [623, 319] on button "Play" at bounding box center [707, 316] width 267 height 26
click at [27, 11] on link "Map" at bounding box center [35, 13] width 26 height 15
